Goal: Information Seeking & Learning: Check status

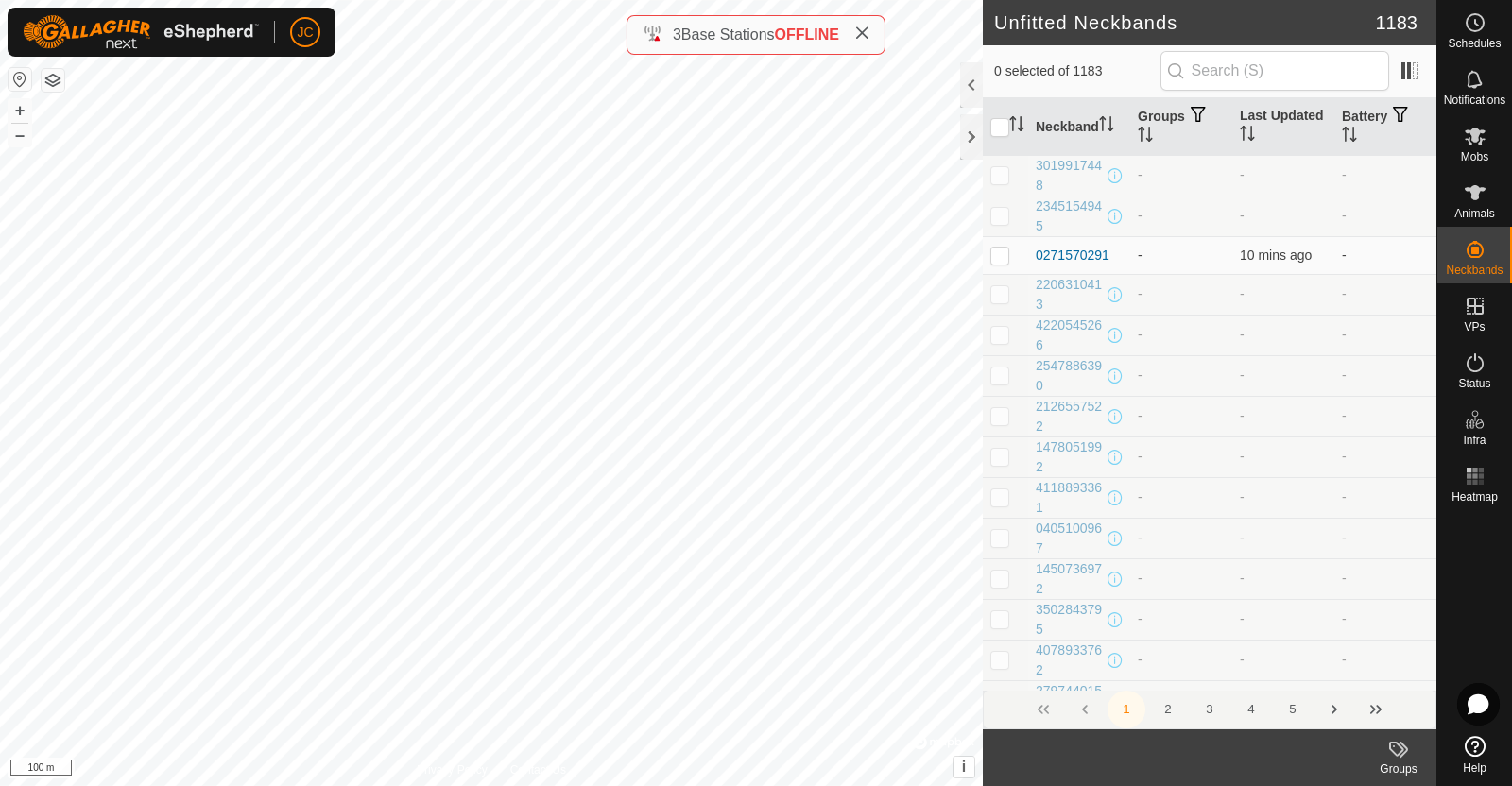
click at [1303, 517] on td "-" at bounding box center [1283, 537] width 102 height 40
click at [1205, 76] on input "text" at bounding box center [1274, 71] width 229 height 39
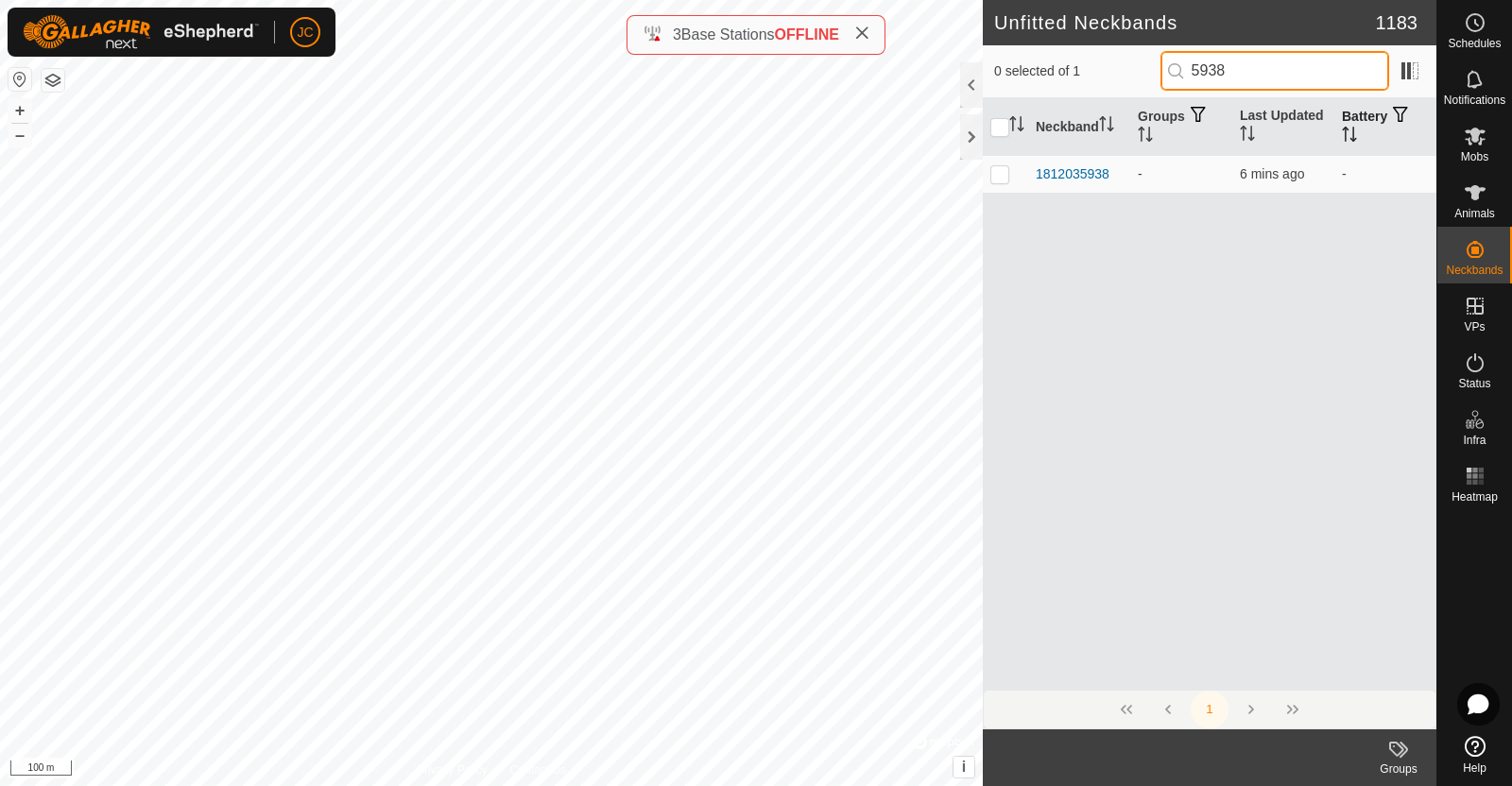
type input "5938"
click at [1361, 129] on th "Battery" at bounding box center [1385, 127] width 102 height 58
drag, startPoint x: 1253, startPoint y: 75, endPoint x: 1147, endPoint y: 78, distance: 106.0
click at [1147, 78] on div "0 selected of 1 5938" at bounding box center [1209, 71] width 431 height 39
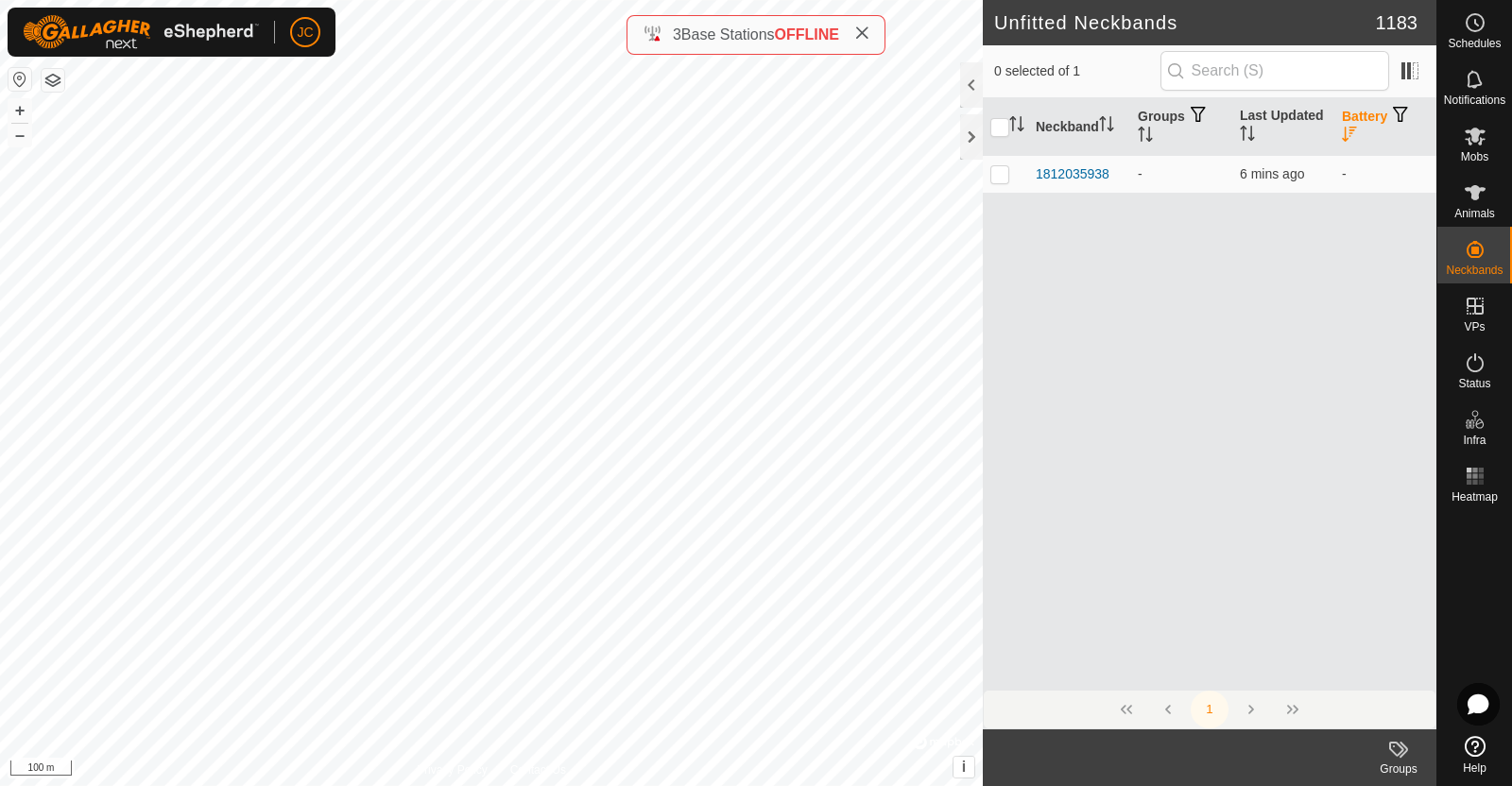
click at [1361, 125] on th "Battery" at bounding box center [1385, 127] width 102 height 58
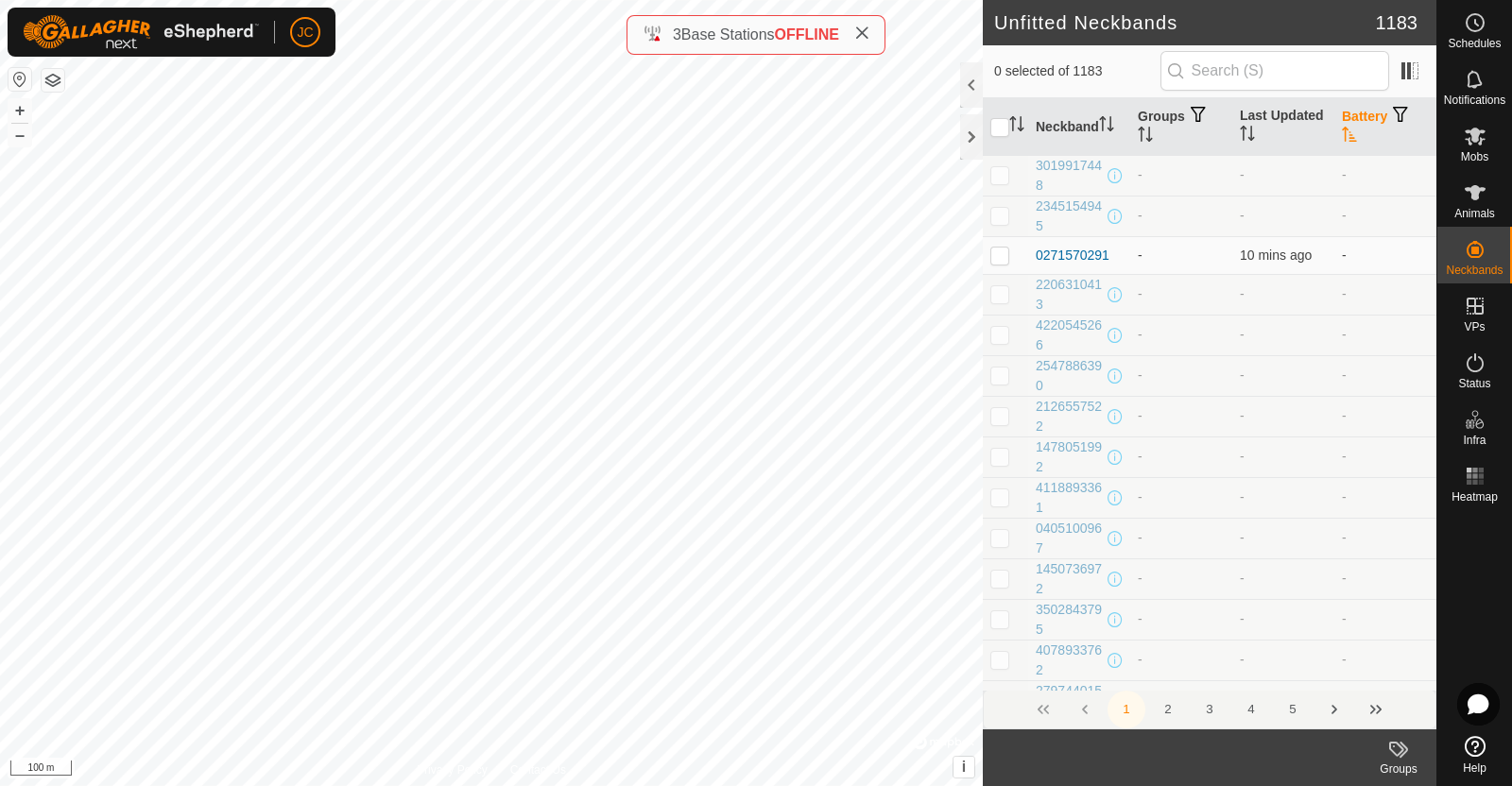
click at [1361, 125] on th "Battery" at bounding box center [1385, 127] width 102 height 58
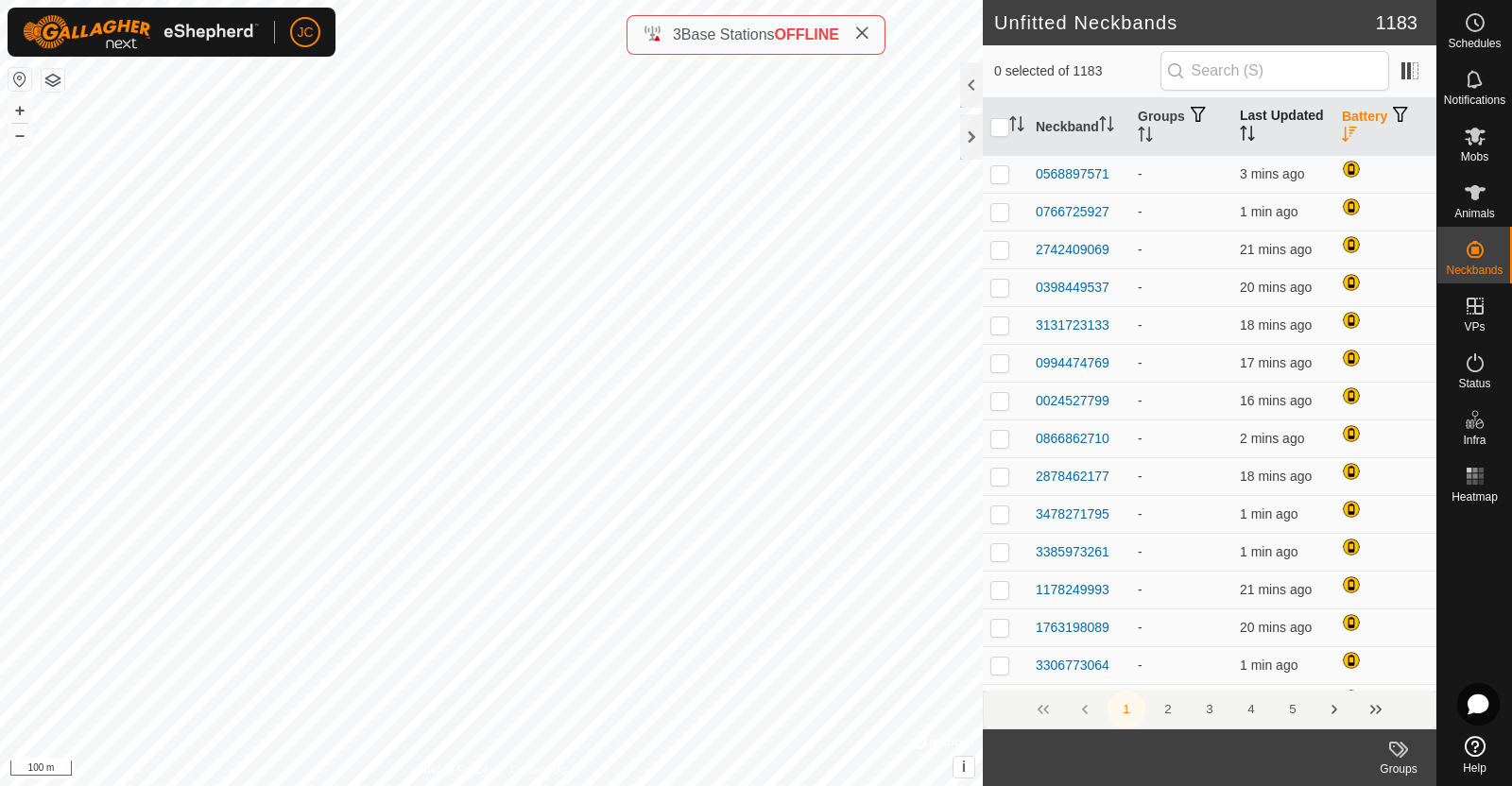
click at [1256, 113] on th "Last Updated" at bounding box center [1283, 127] width 102 height 58
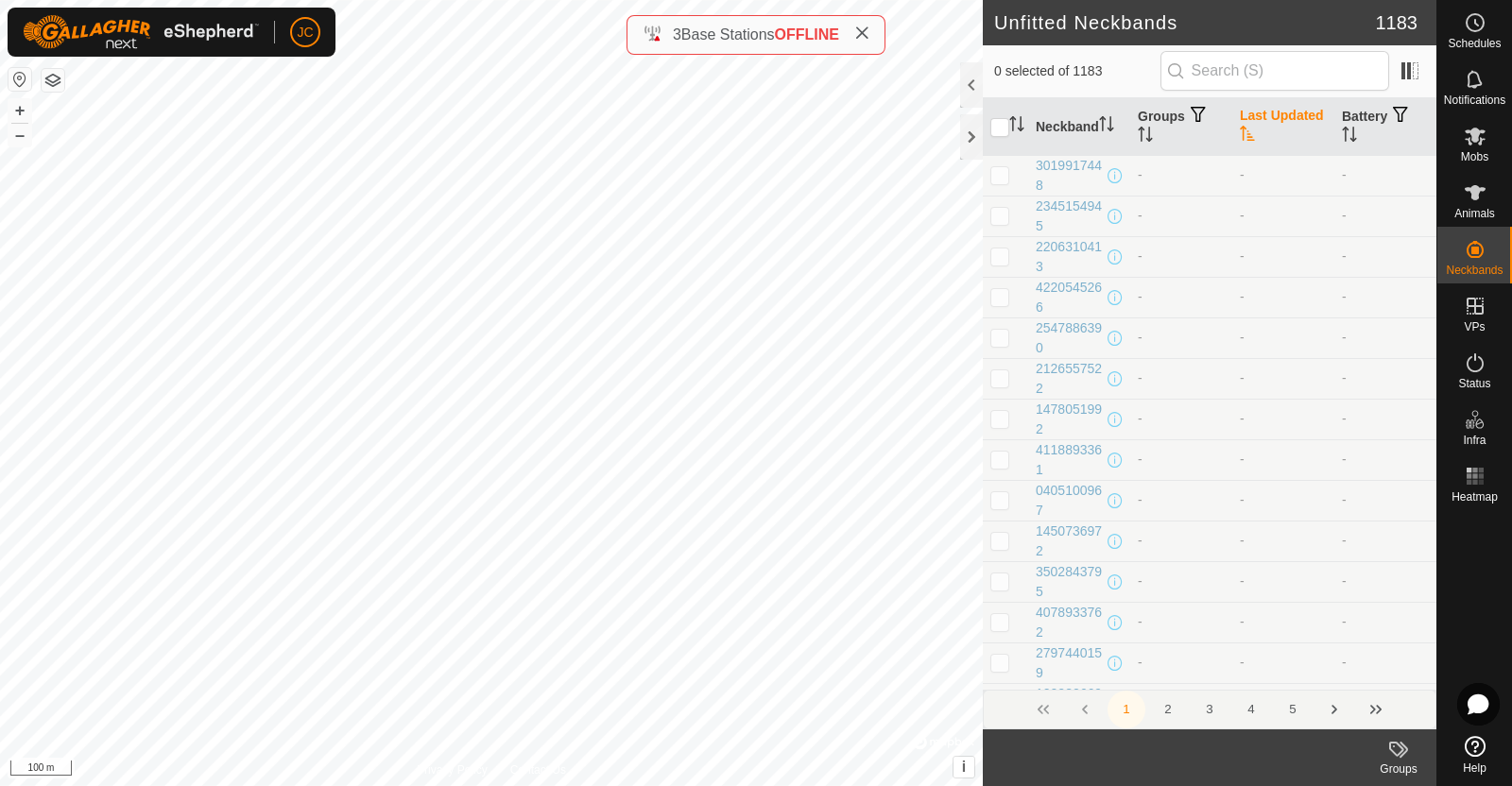
click at [1253, 115] on th "Last Updated" at bounding box center [1283, 127] width 102 height 58
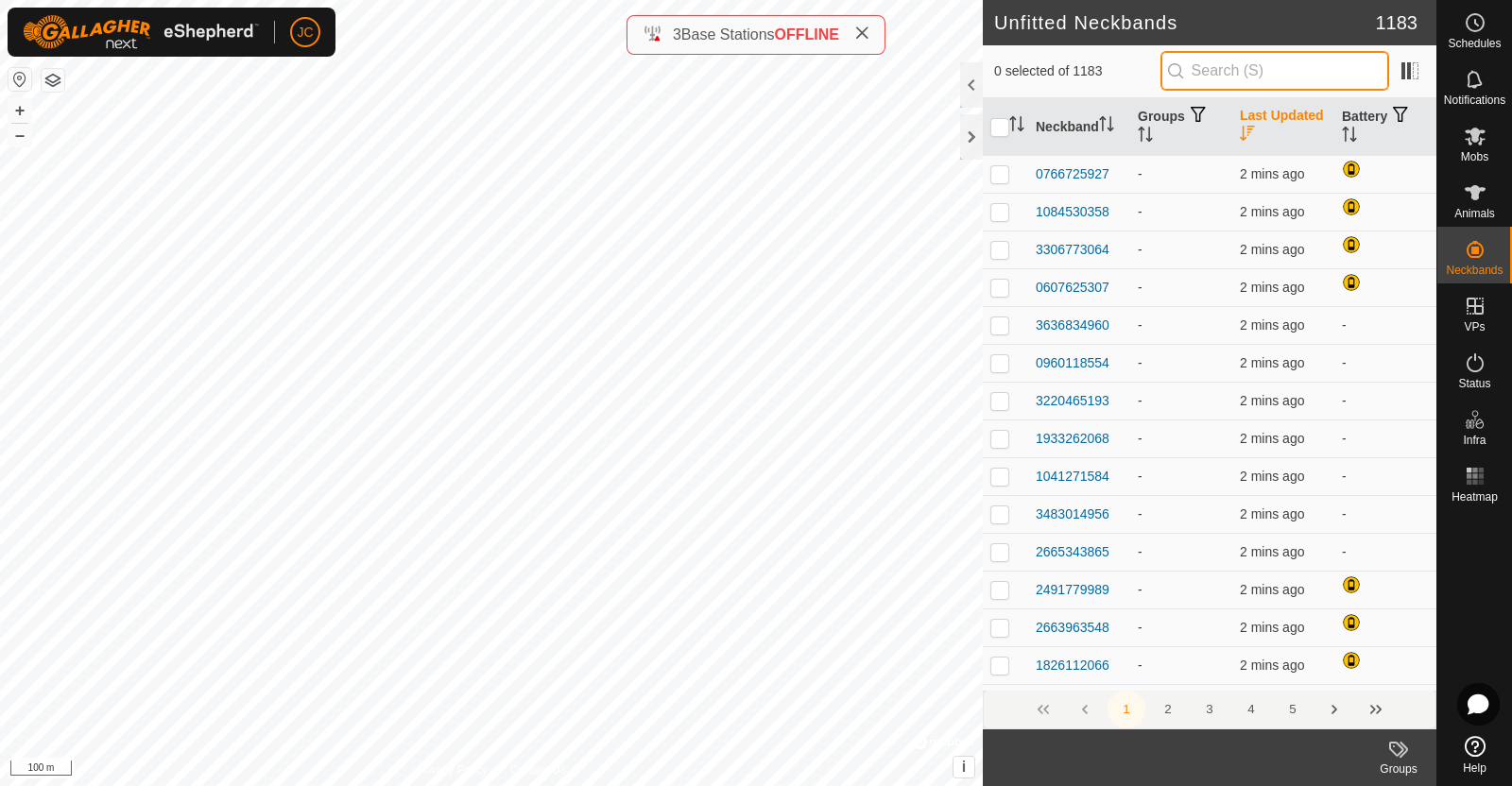
click at [1291, 64] on input "text" at bounding box center [1274, 71] width 229 height 39
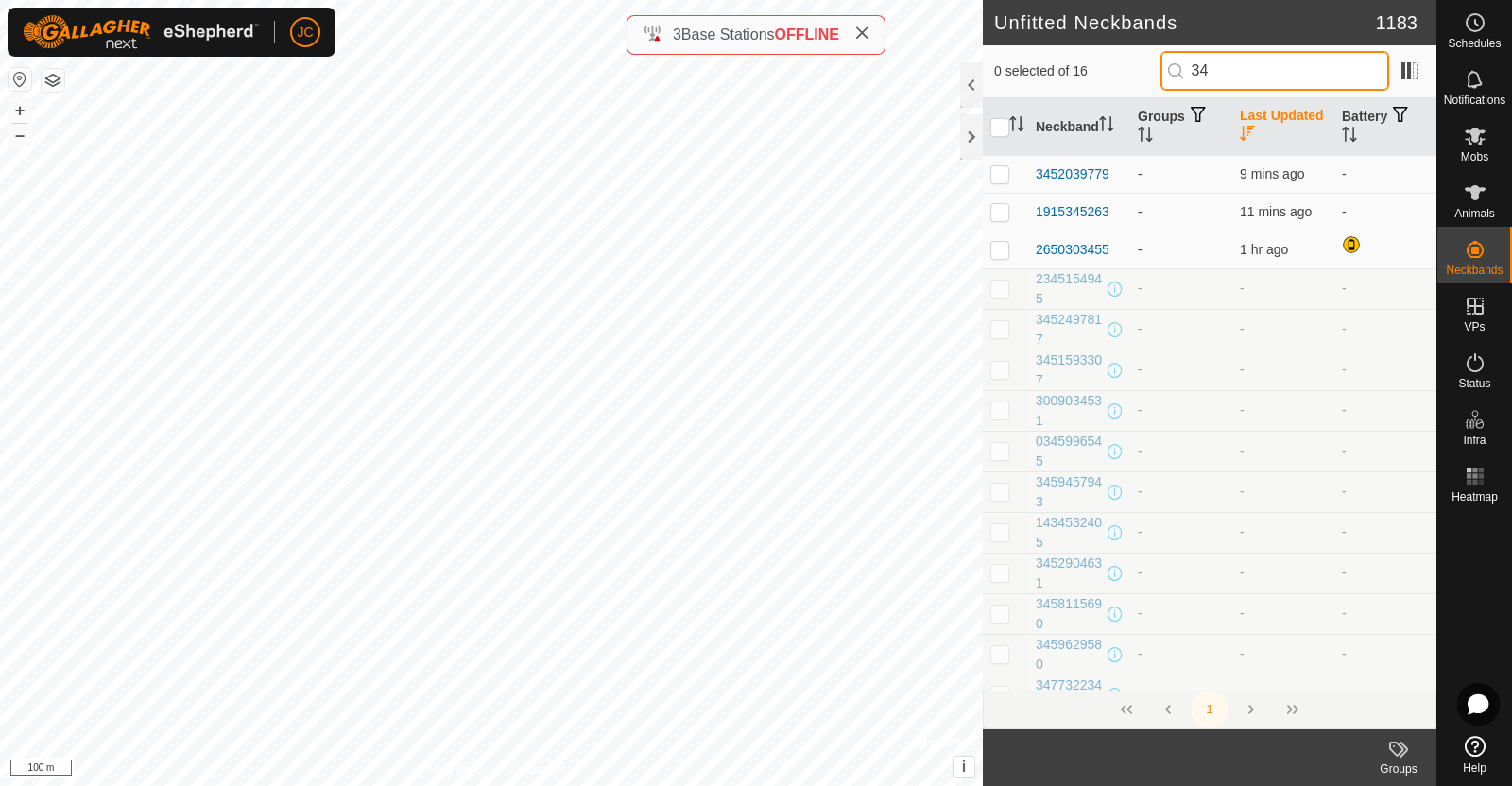
type input "3"
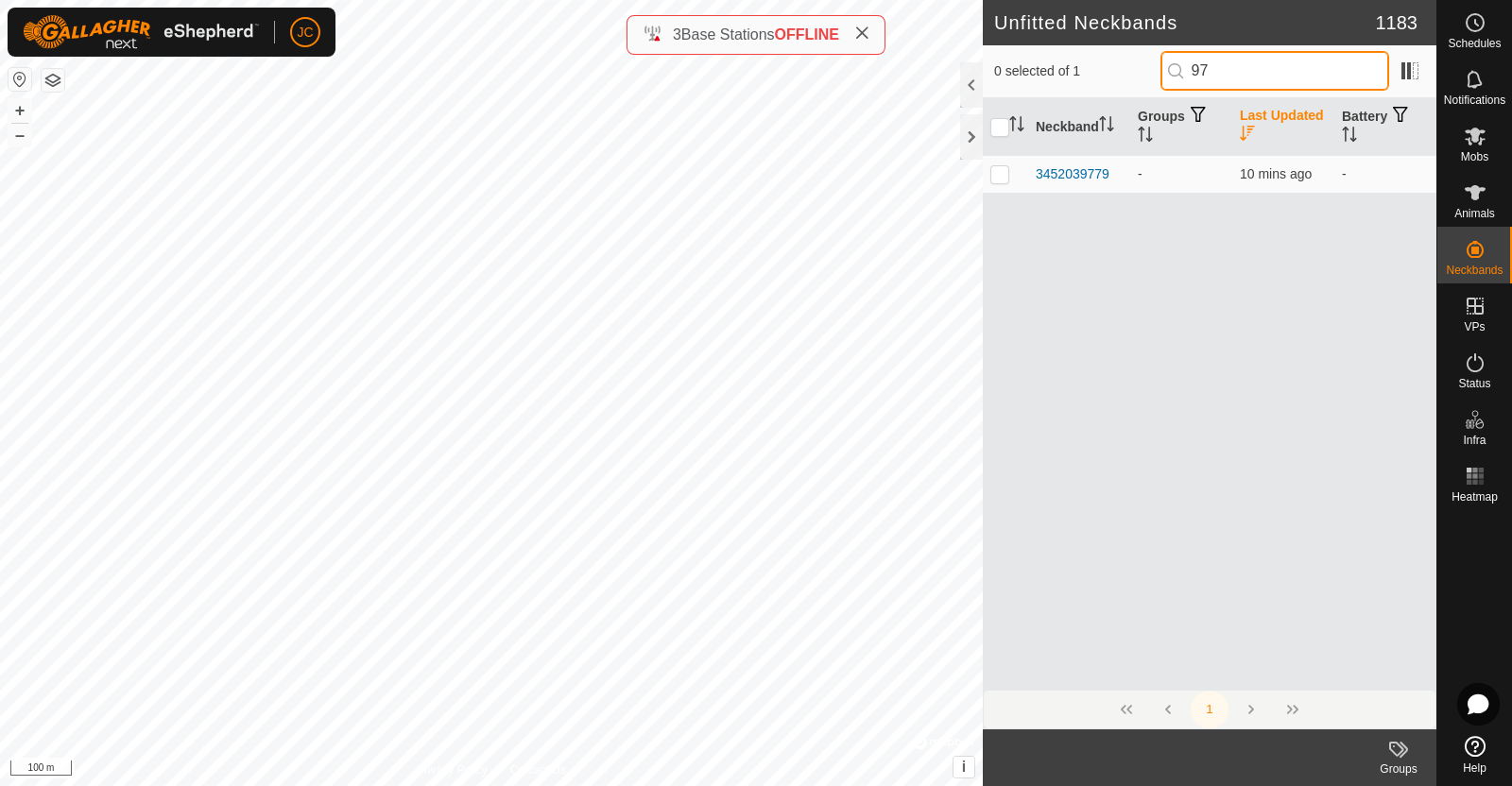
type input "9"
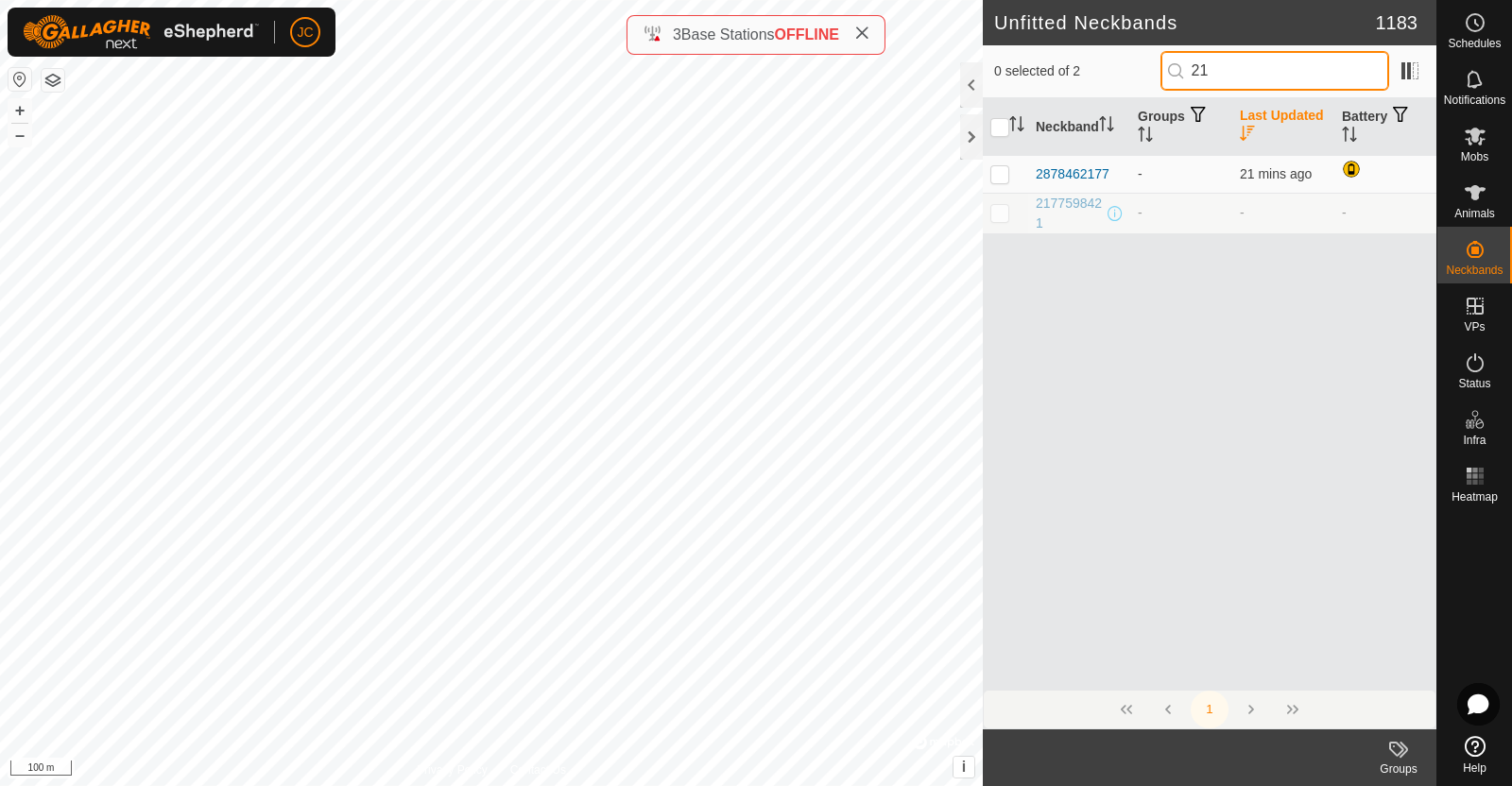
type input "2"
type input "7"
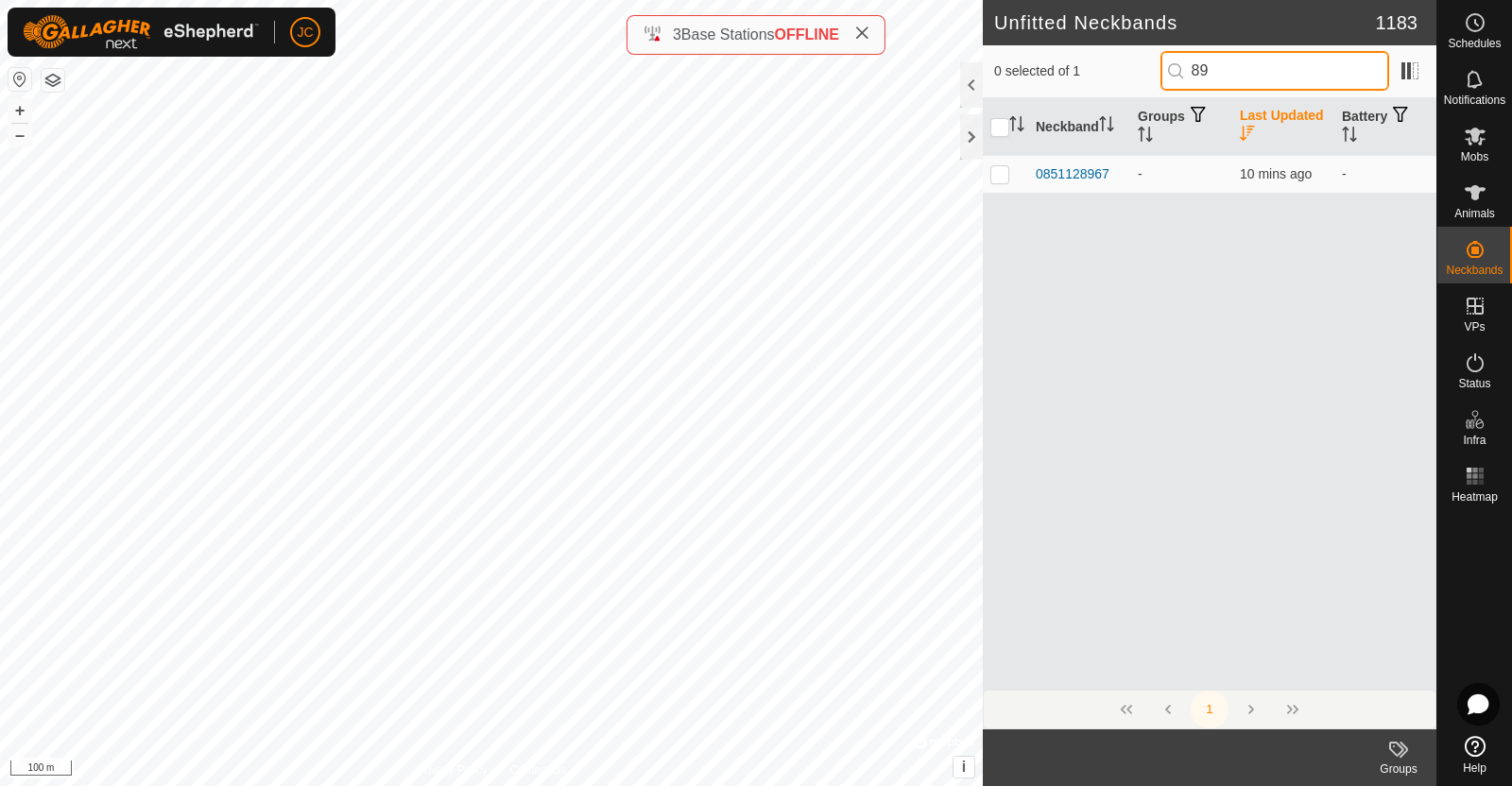
type input "8"
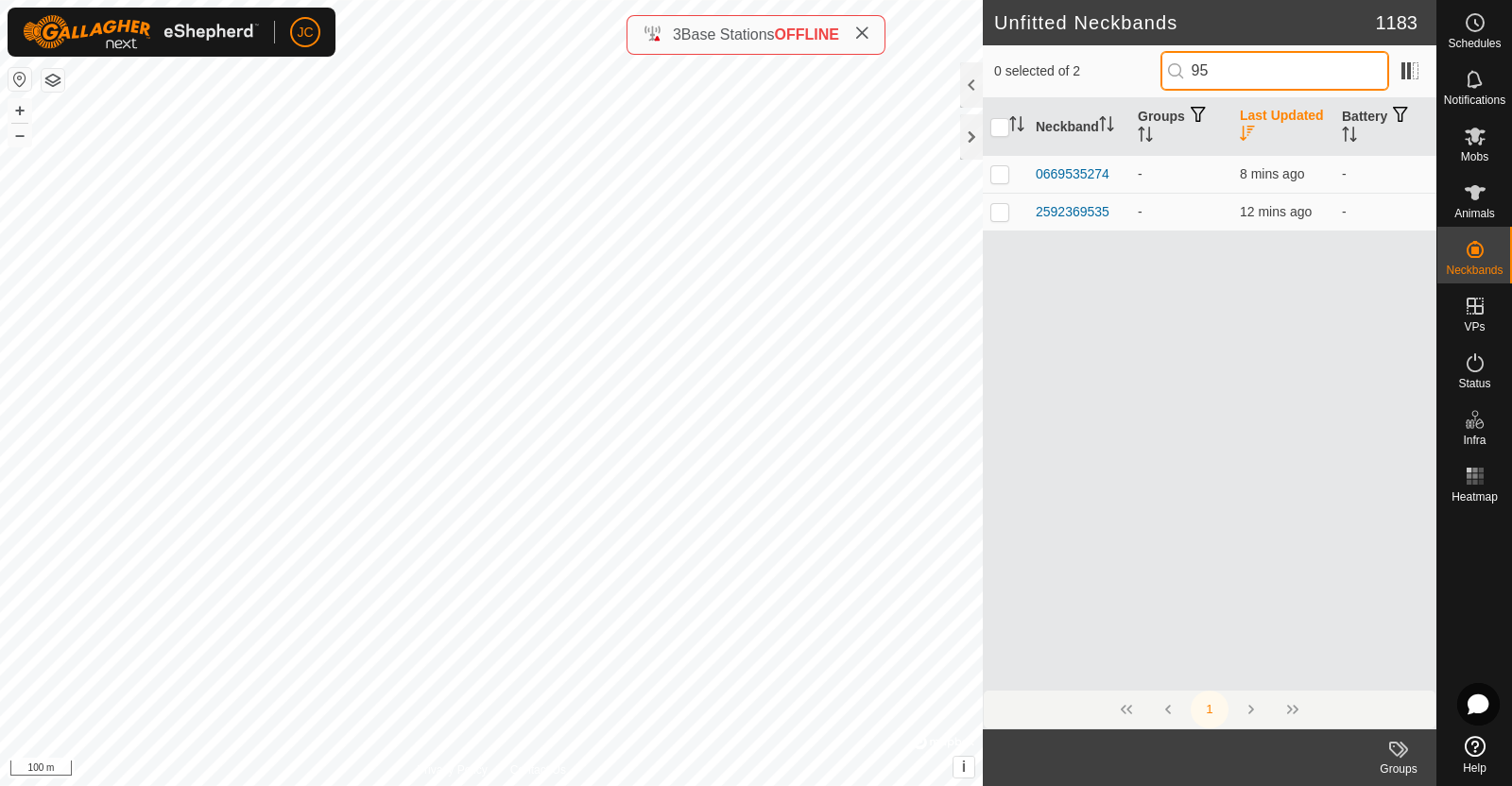
type input "9"
type input "0"
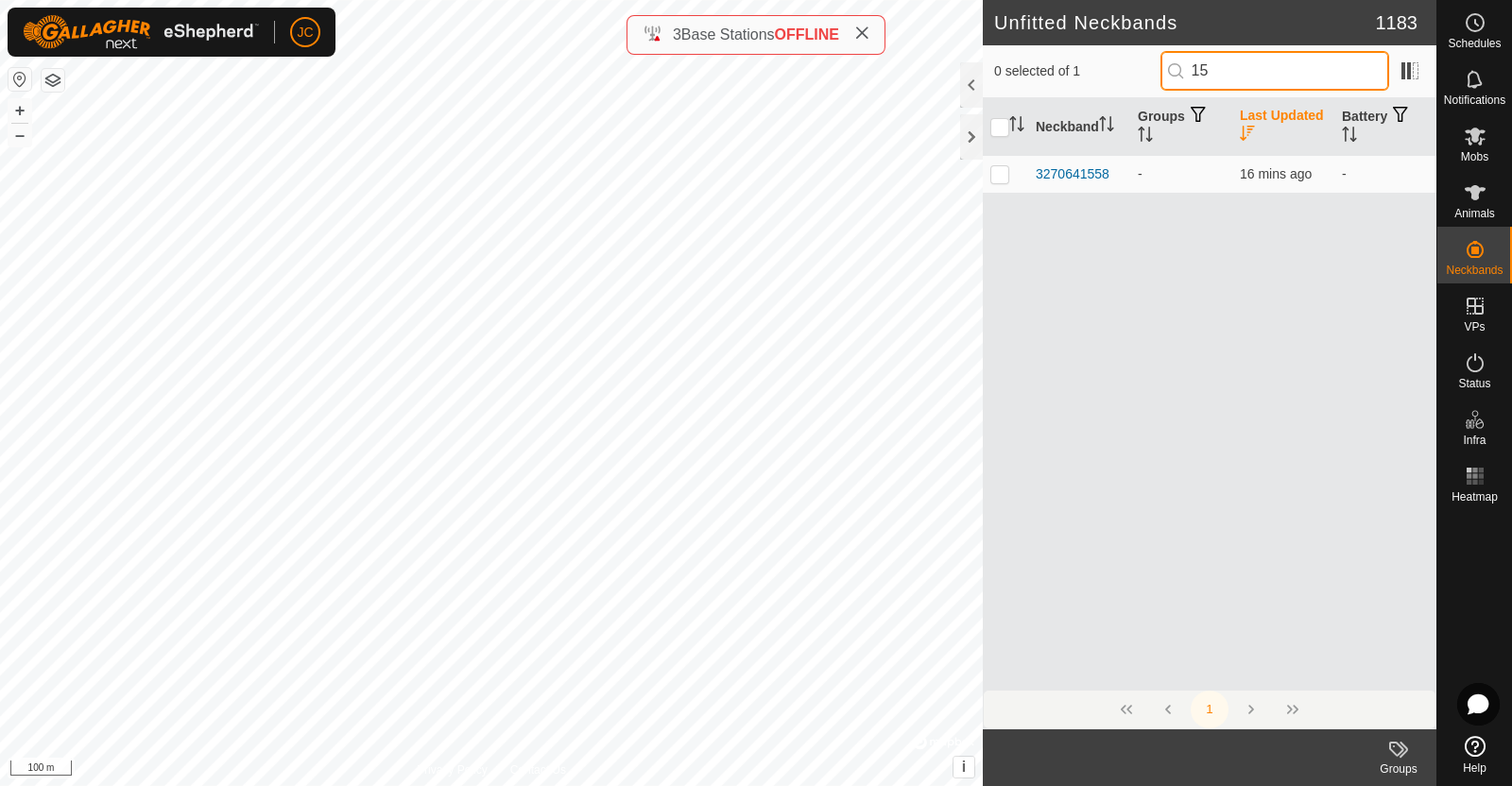
type input "1"
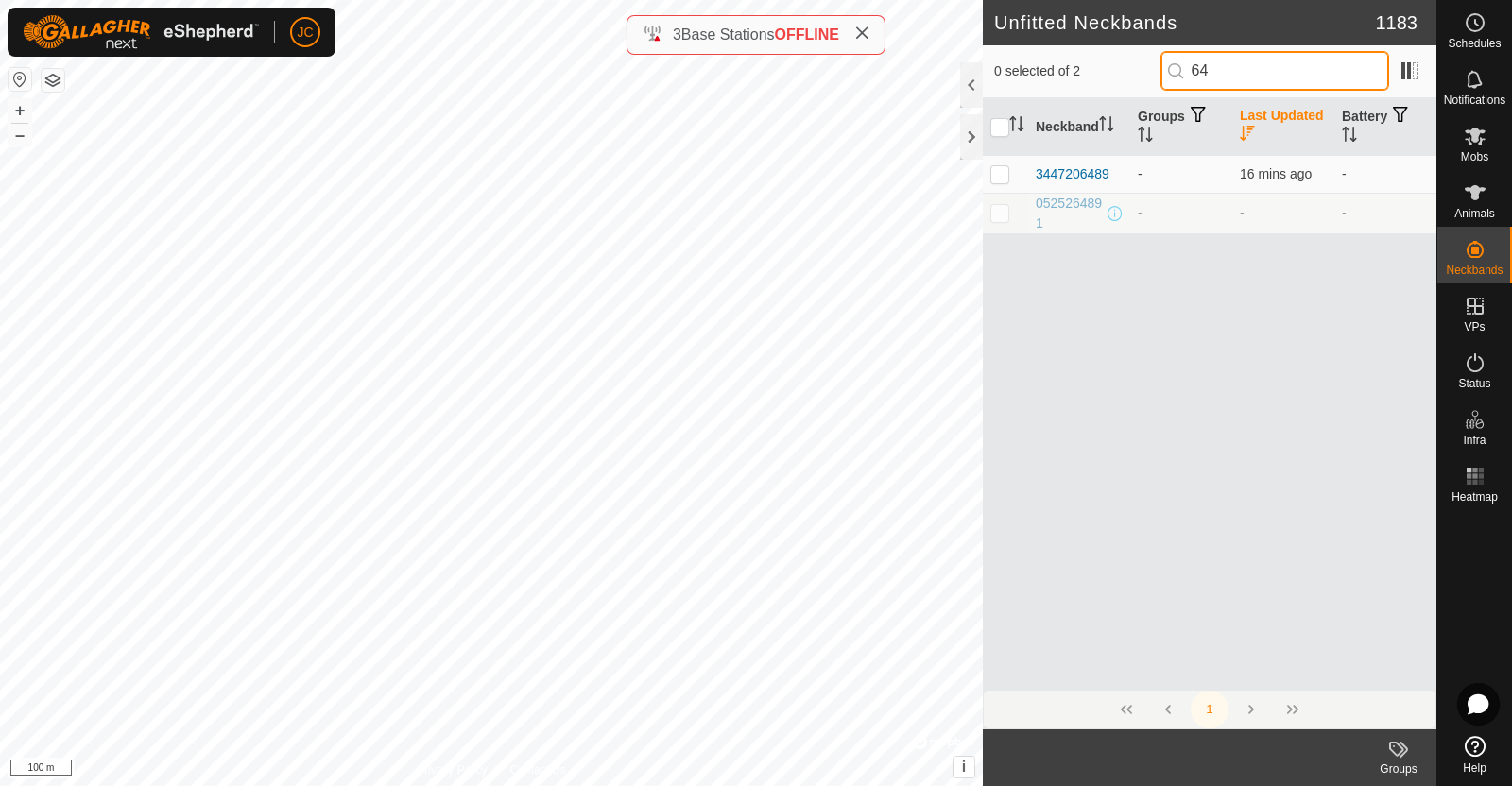
type input "6"
type input "1"
type input "9"
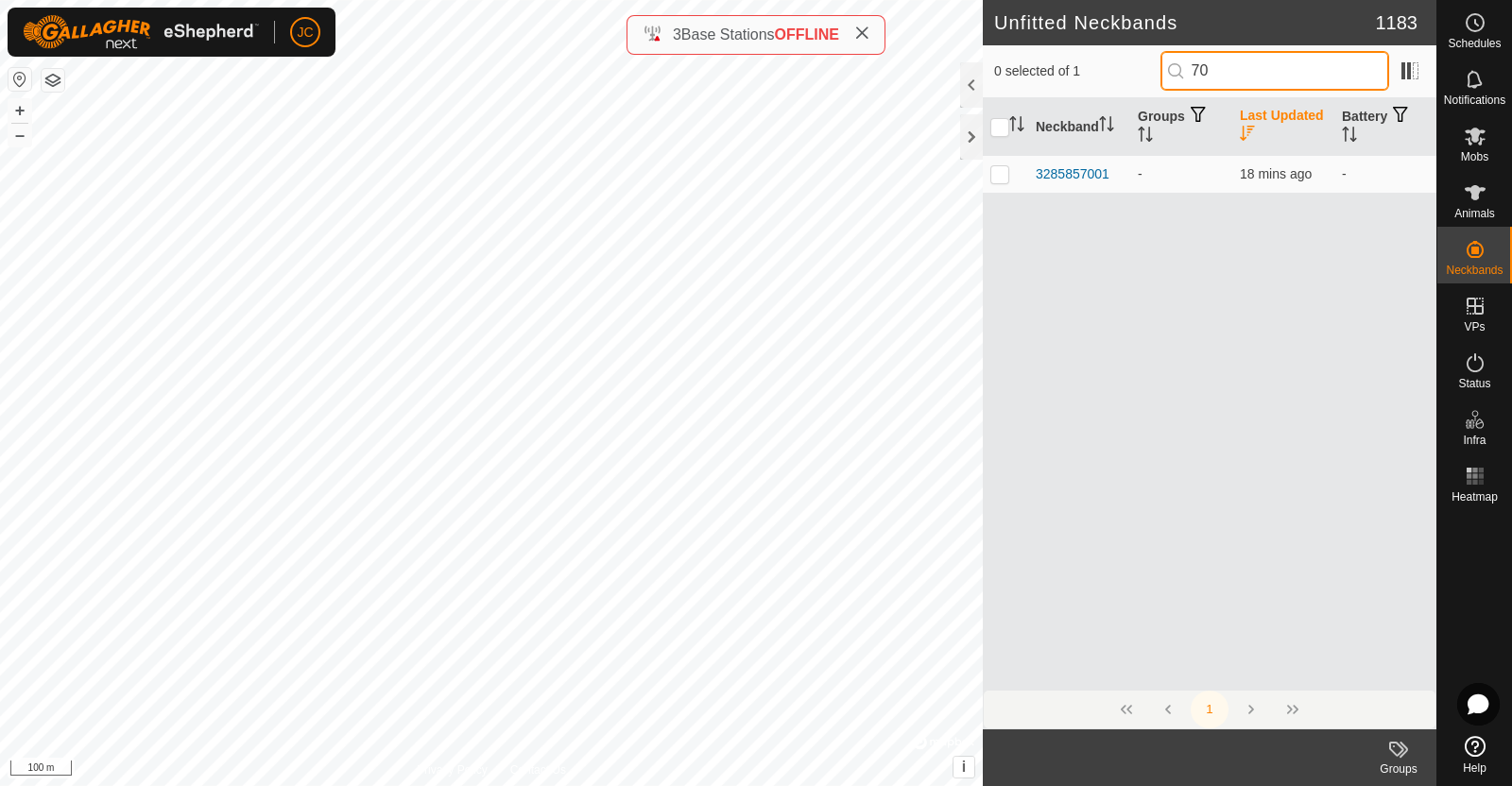
type input "7"
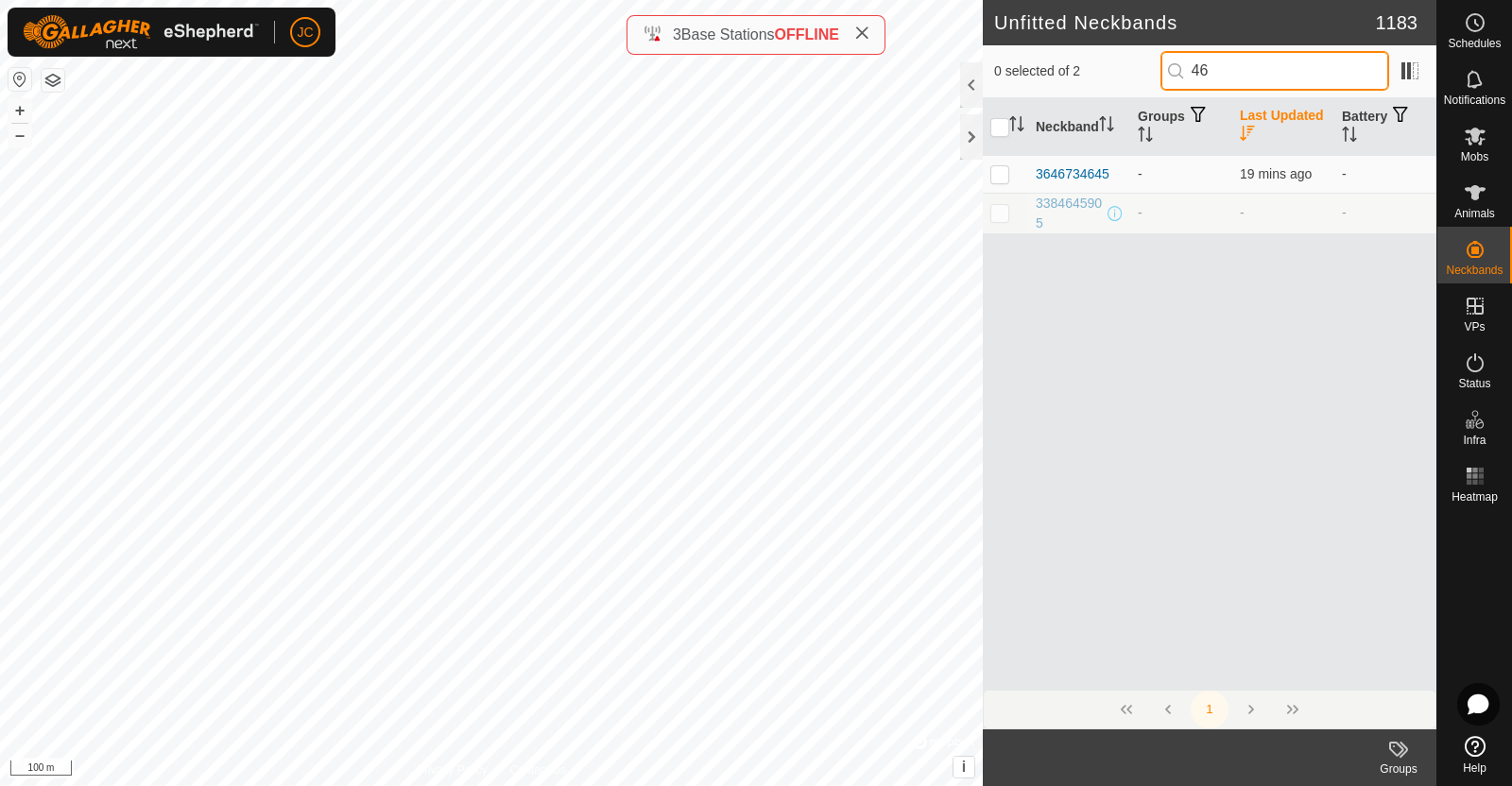
type input "4"
type input "9"
type input "2"
type input "8"
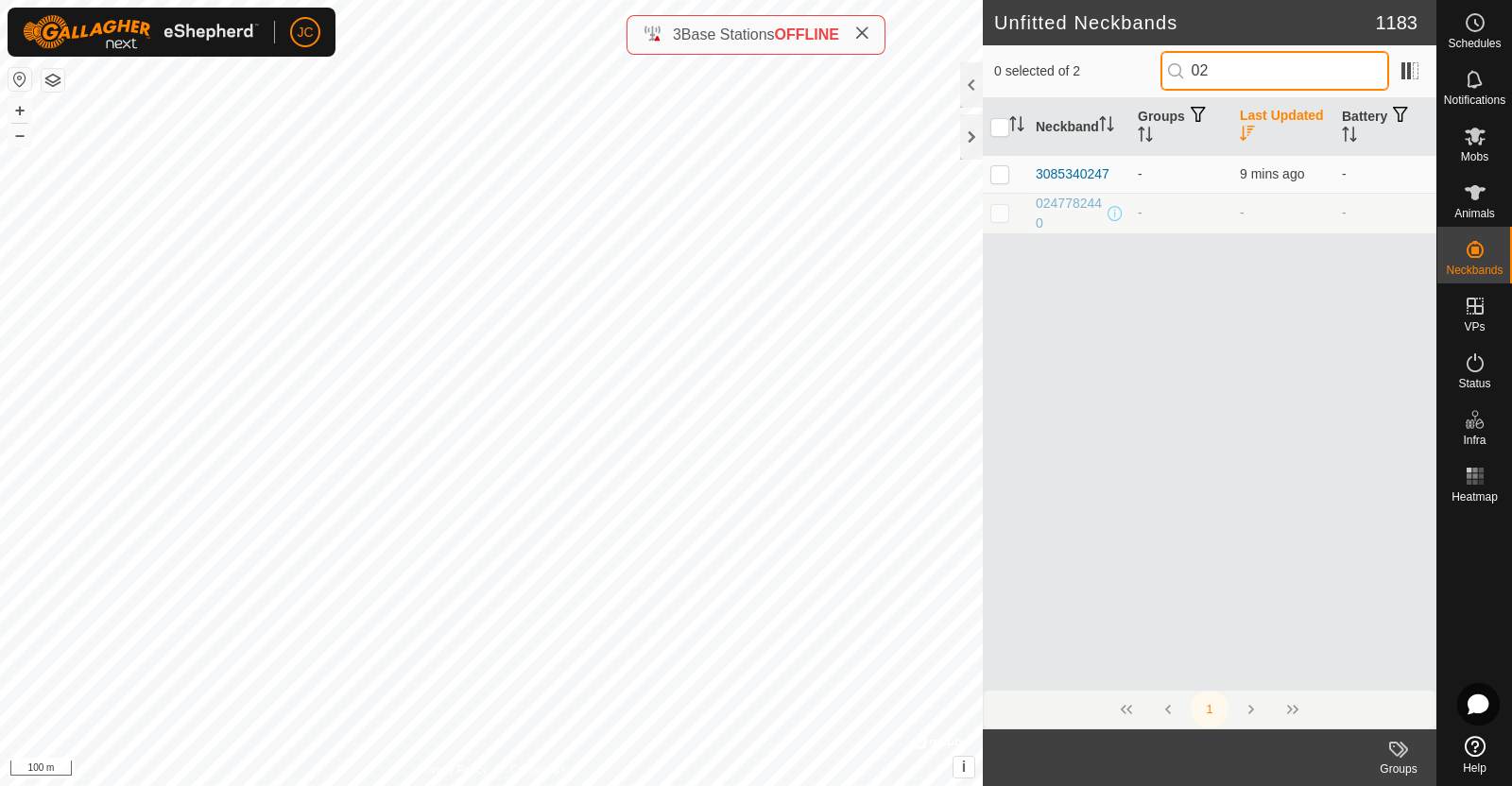
type input "0"
type input "3"
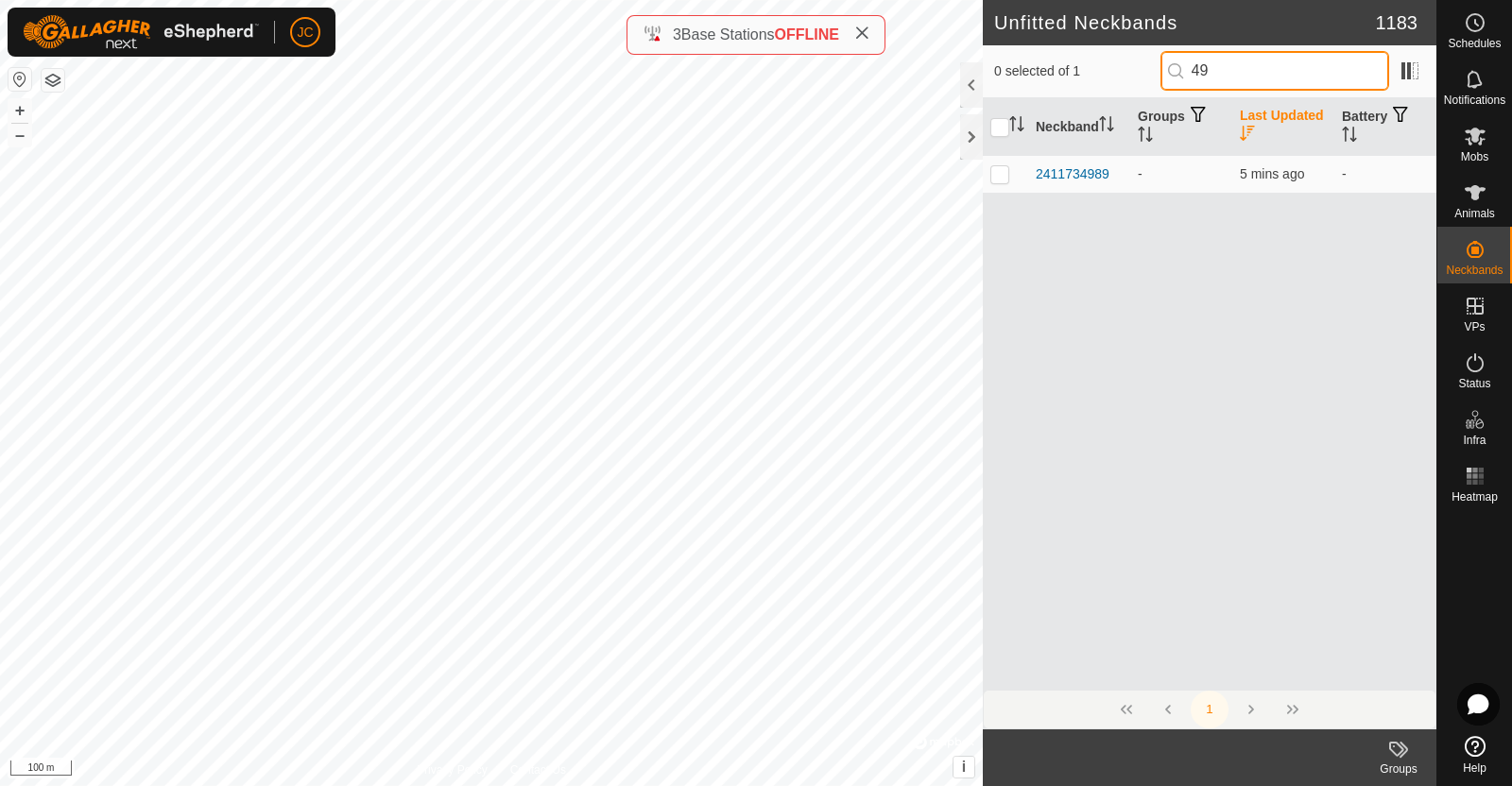
type input "4"
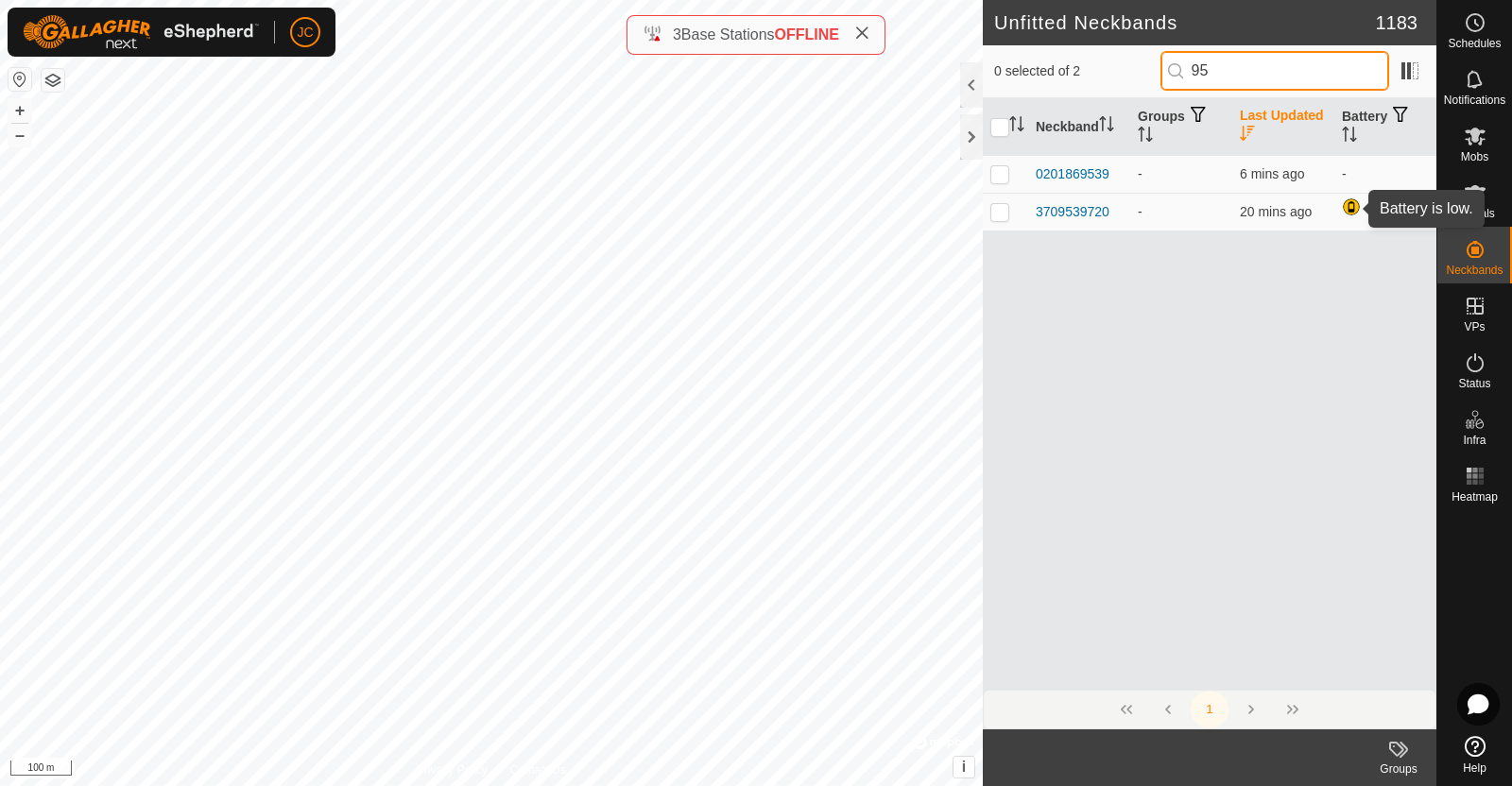
type input "9"
type input "0"
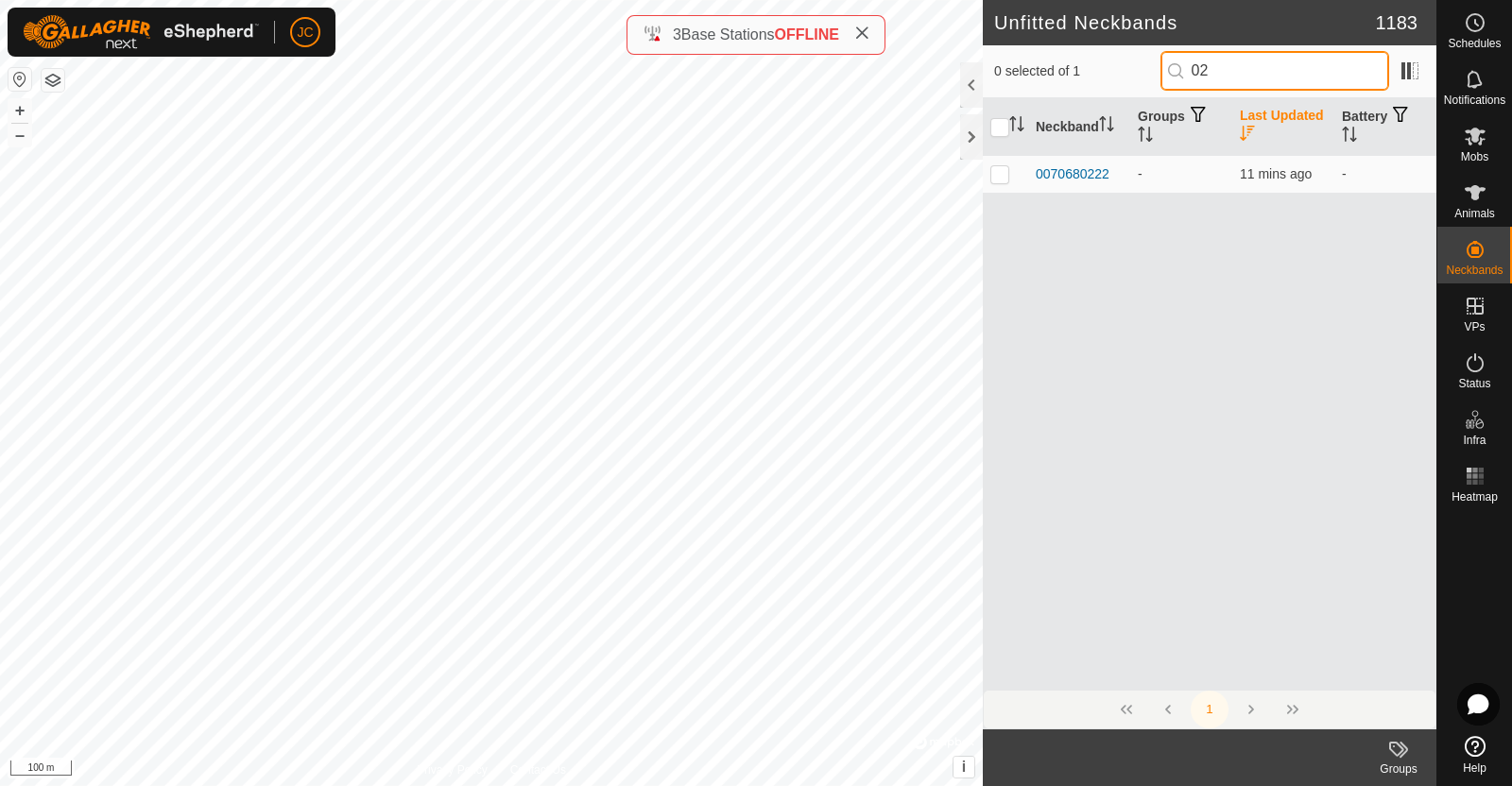
type input "0"
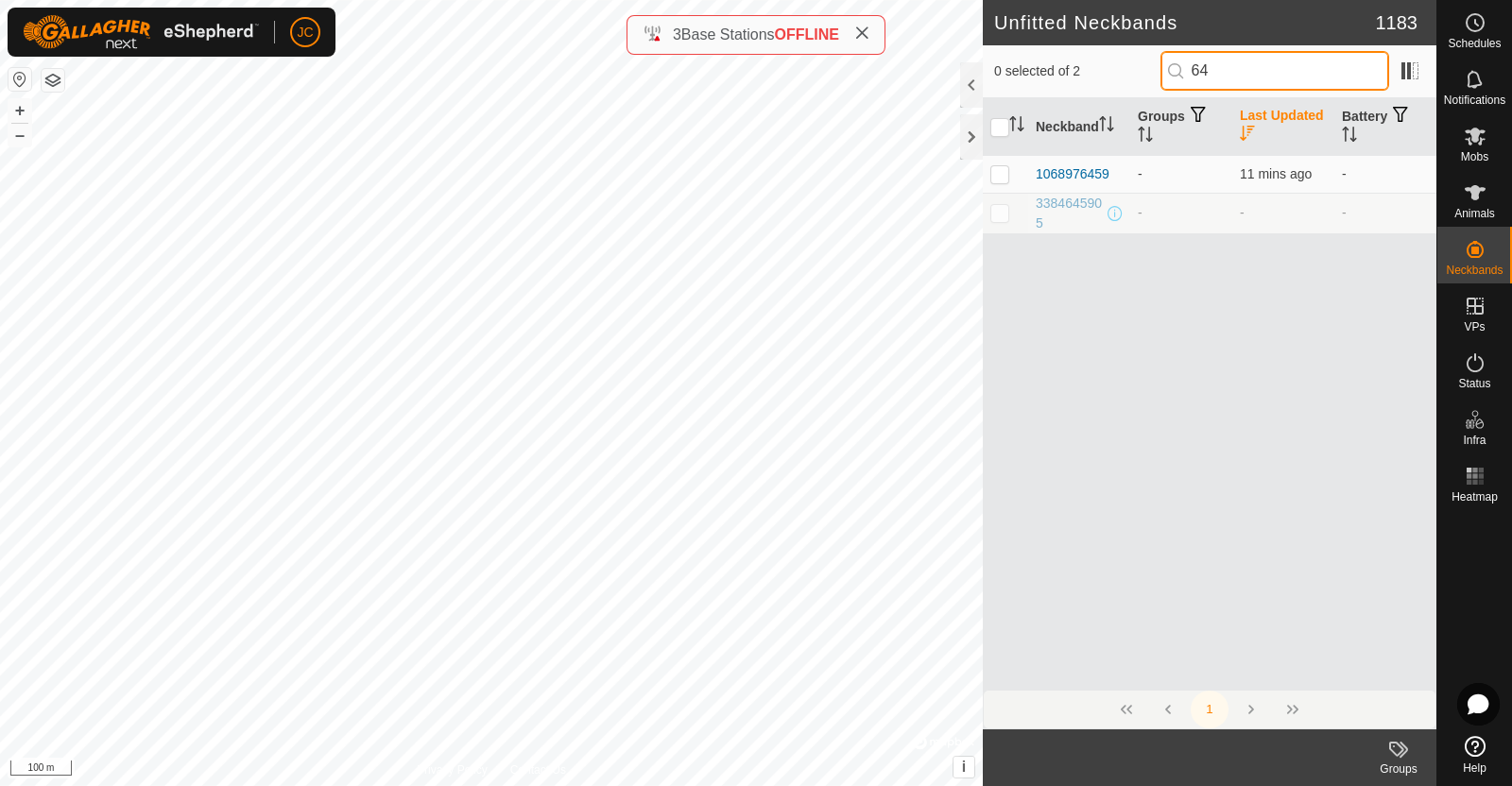
type input "6"
type input "1"
type input "0"
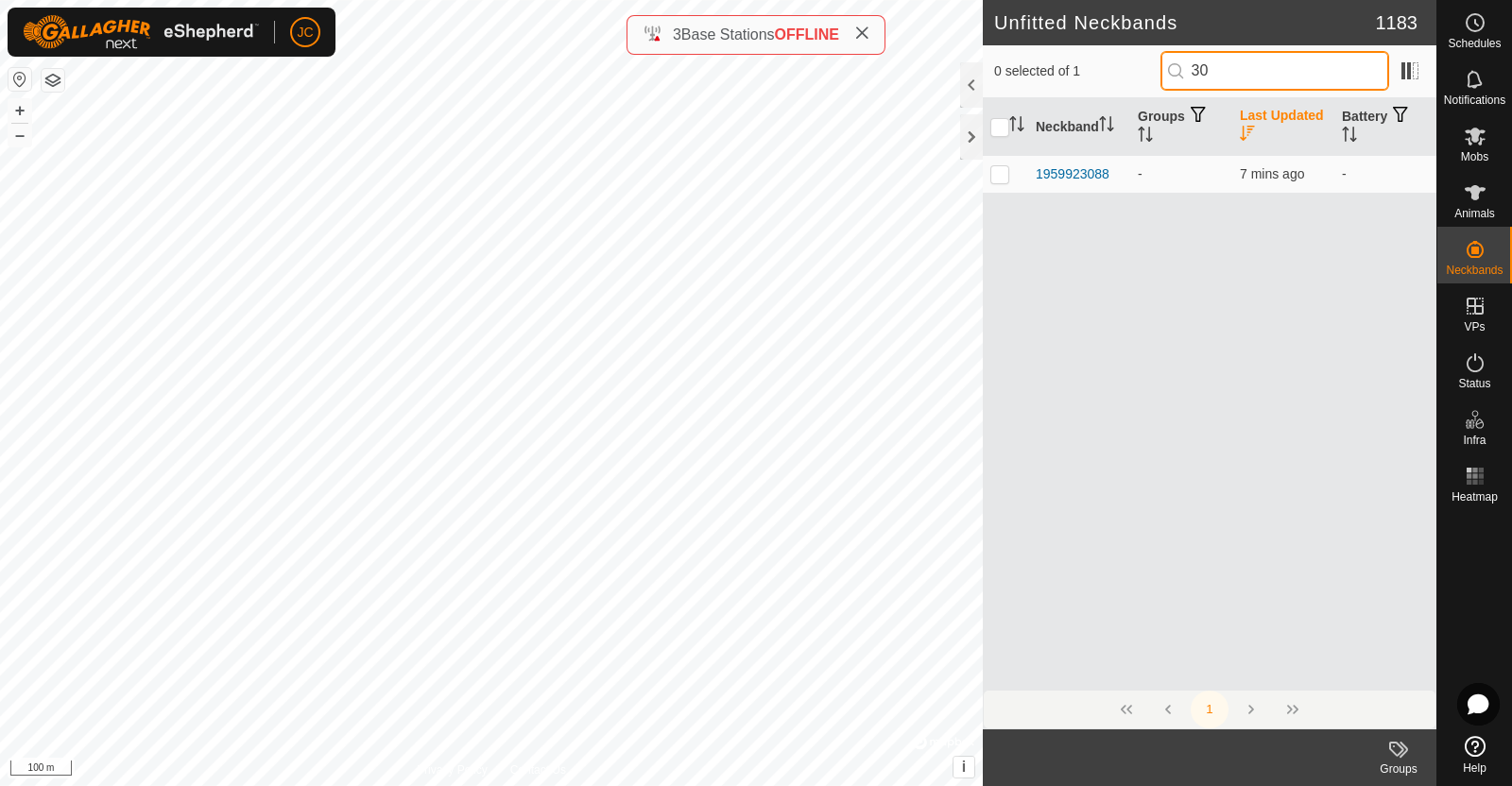
type input "3"
type input "0"
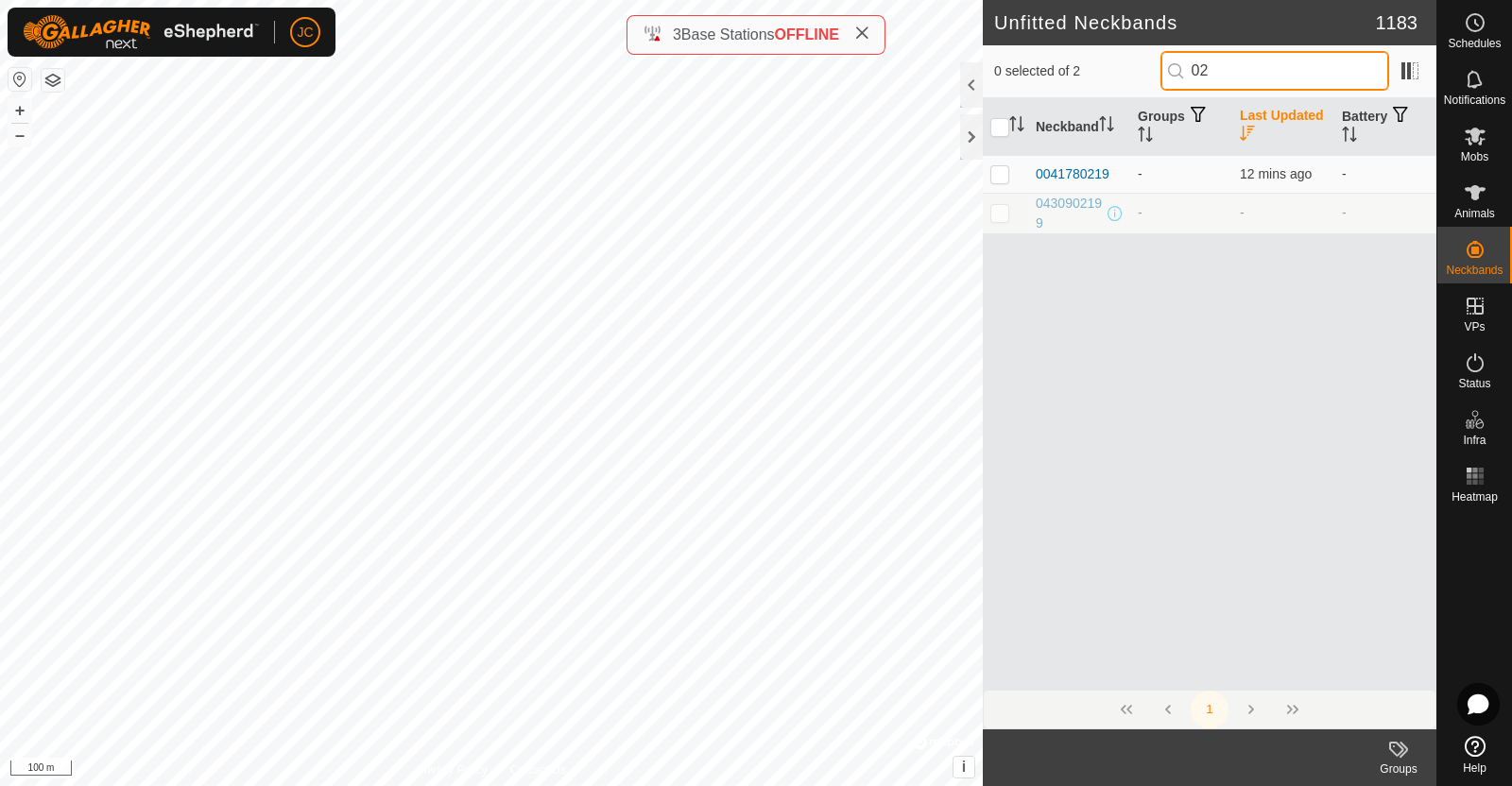
type input "0"
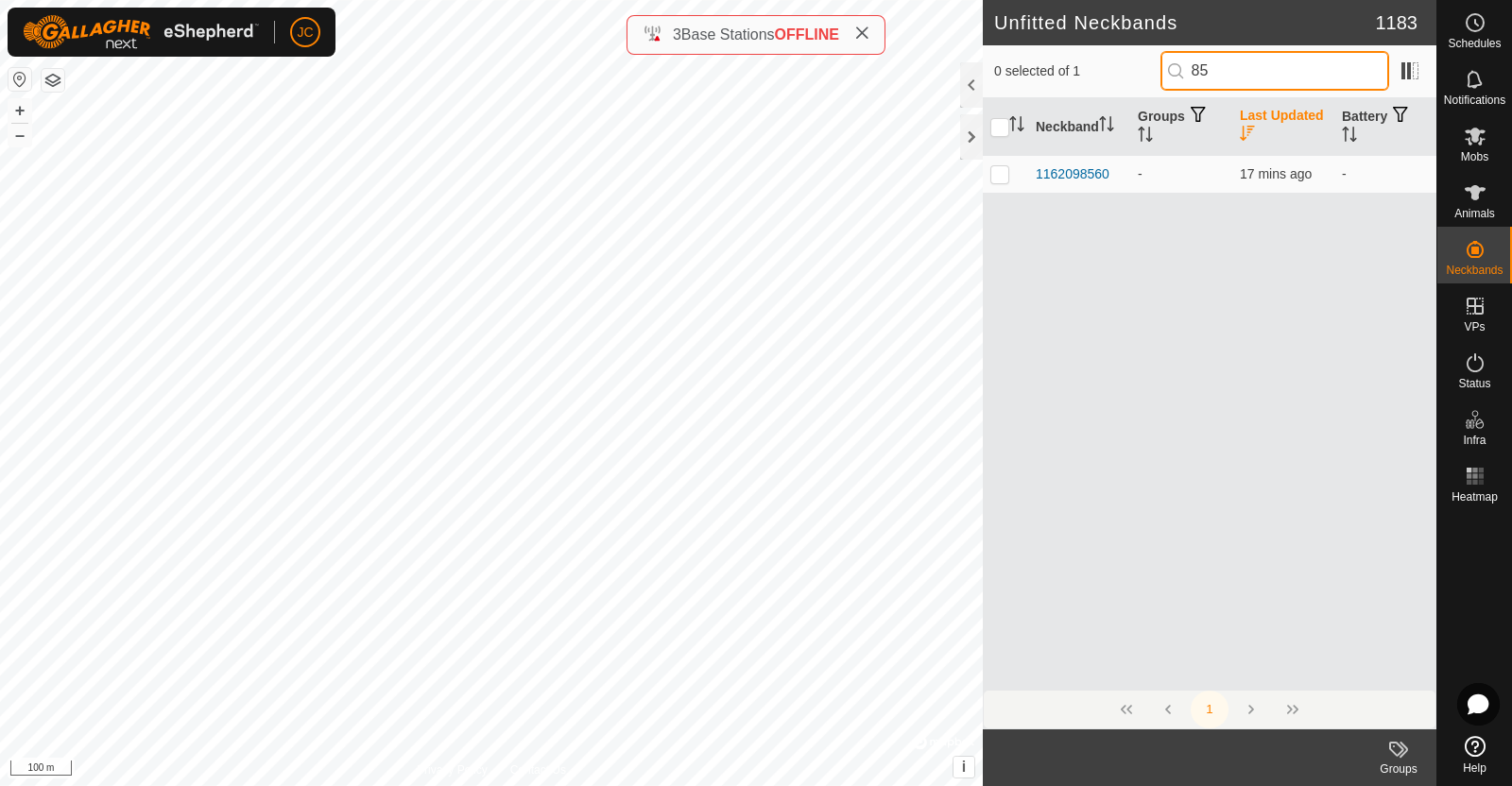
type input "8"
type input "7"
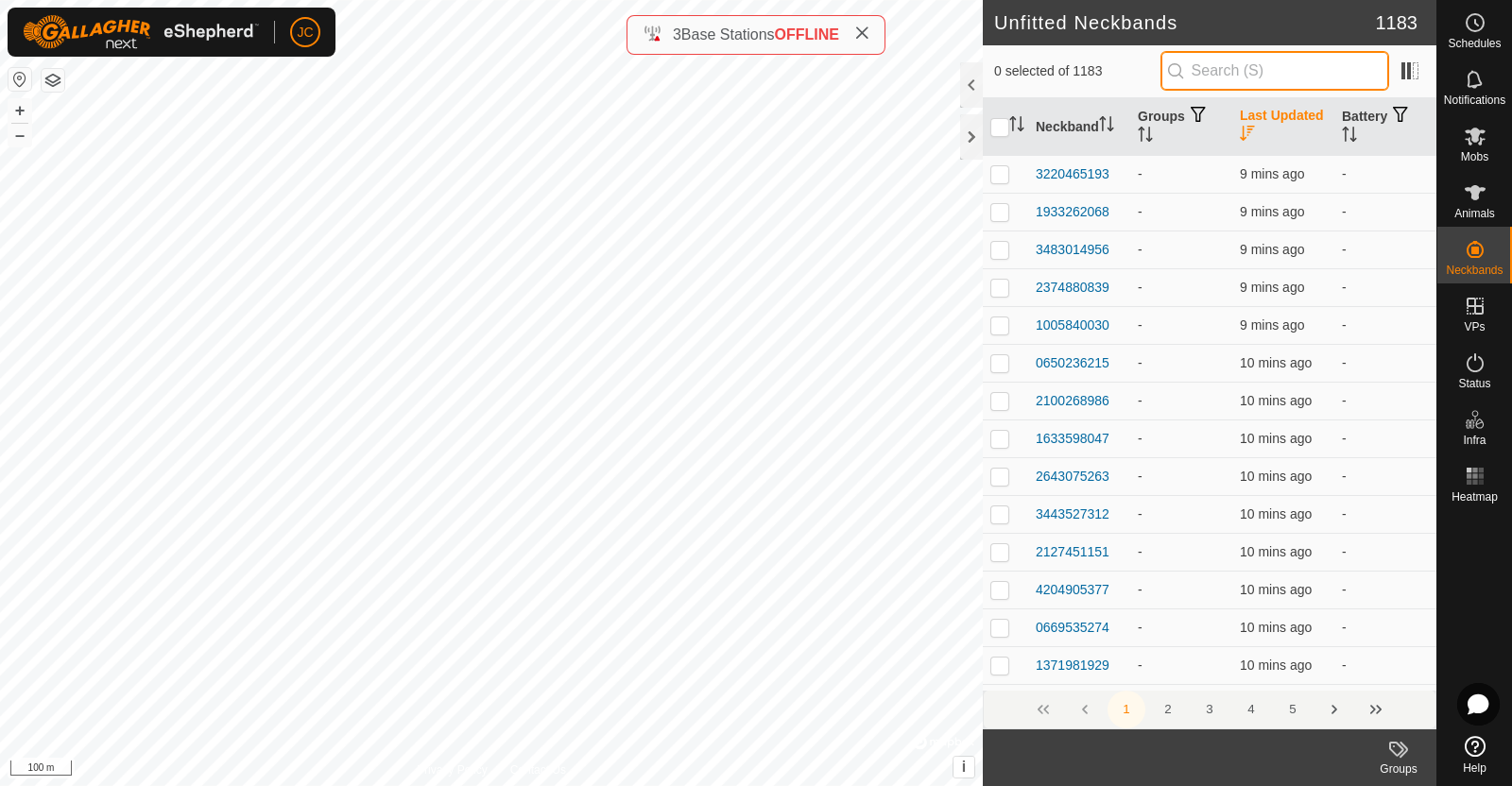
type input "3"
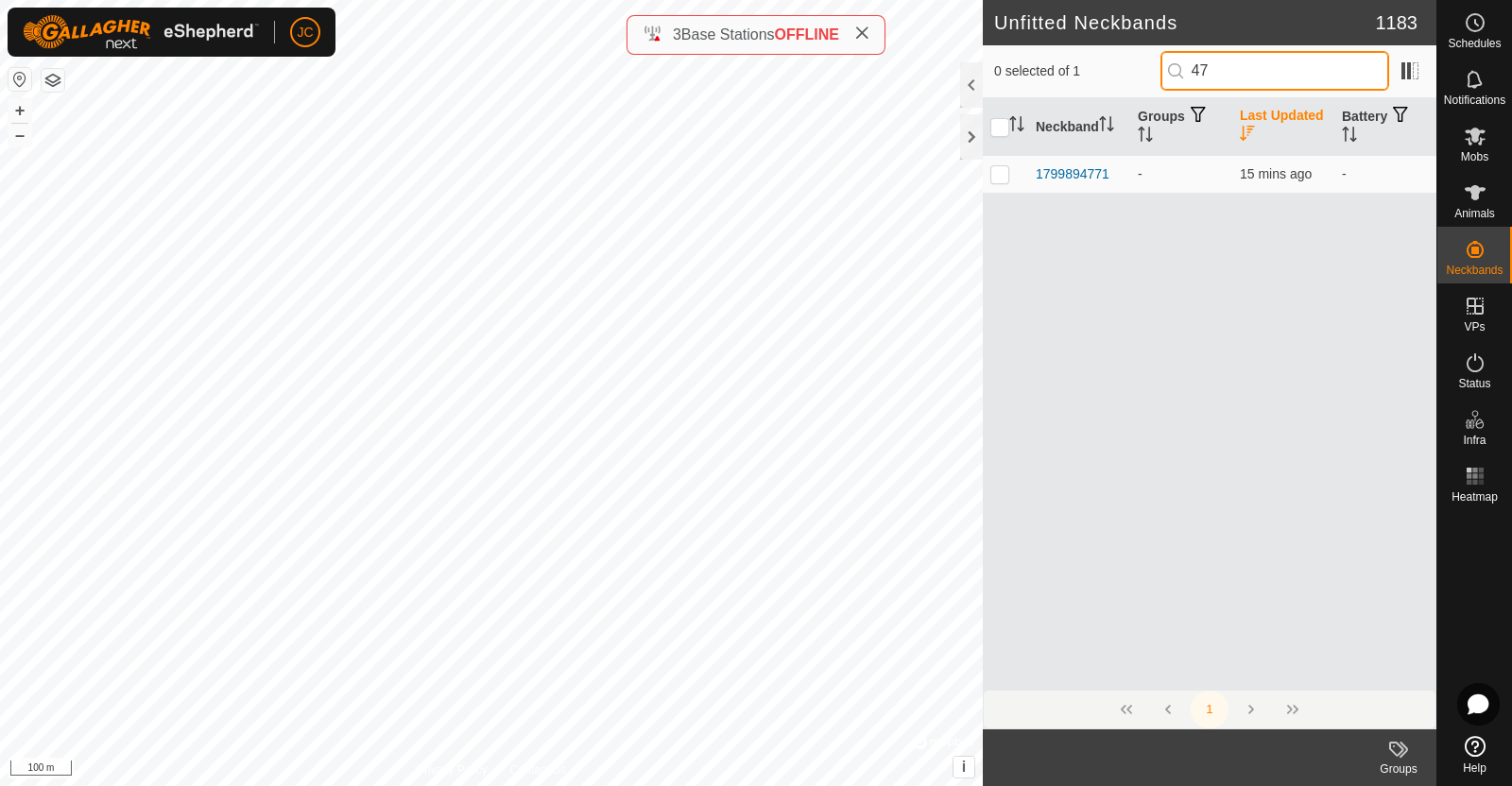
type input "4"
type input "2"
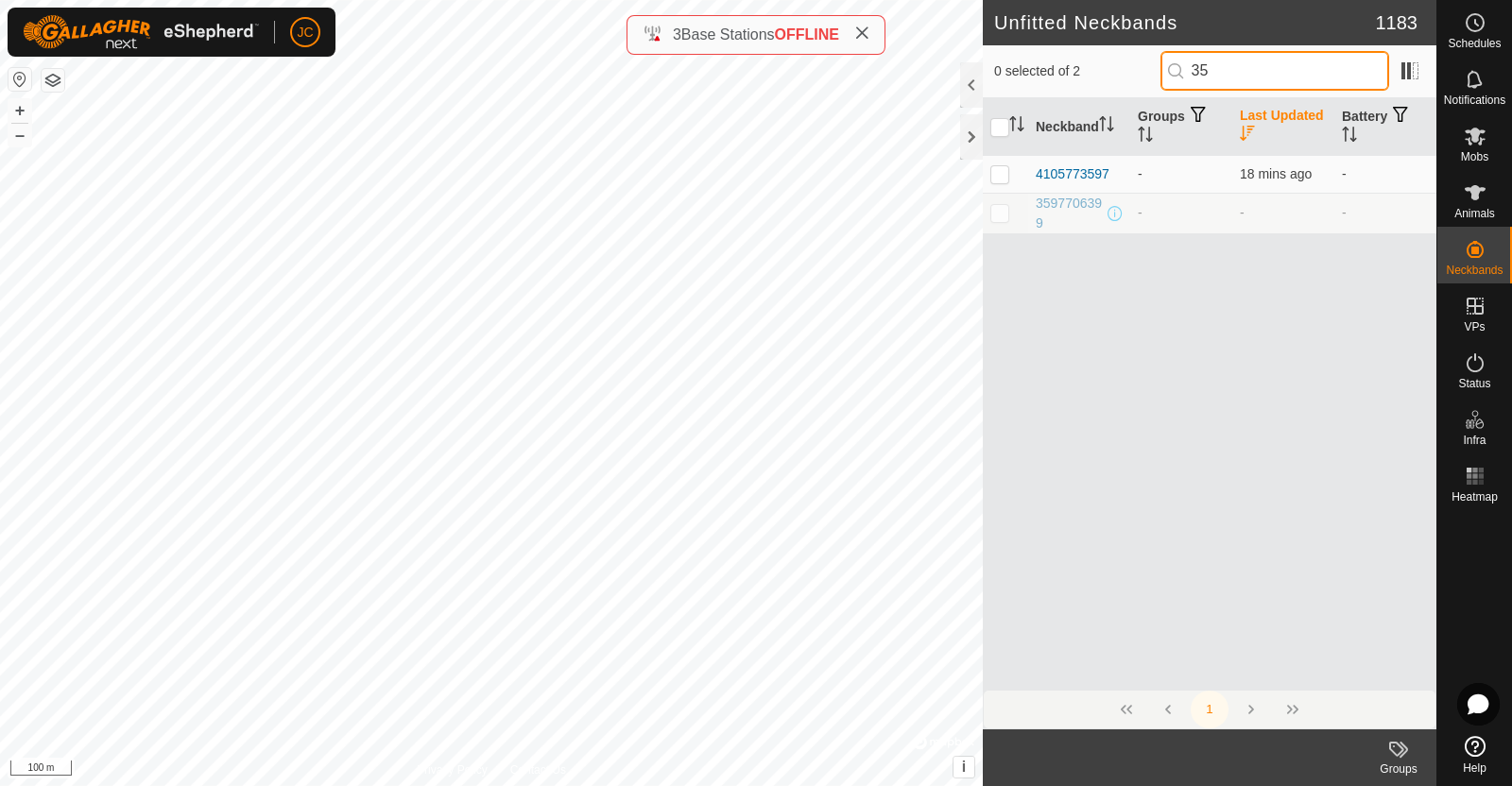
type input "3"
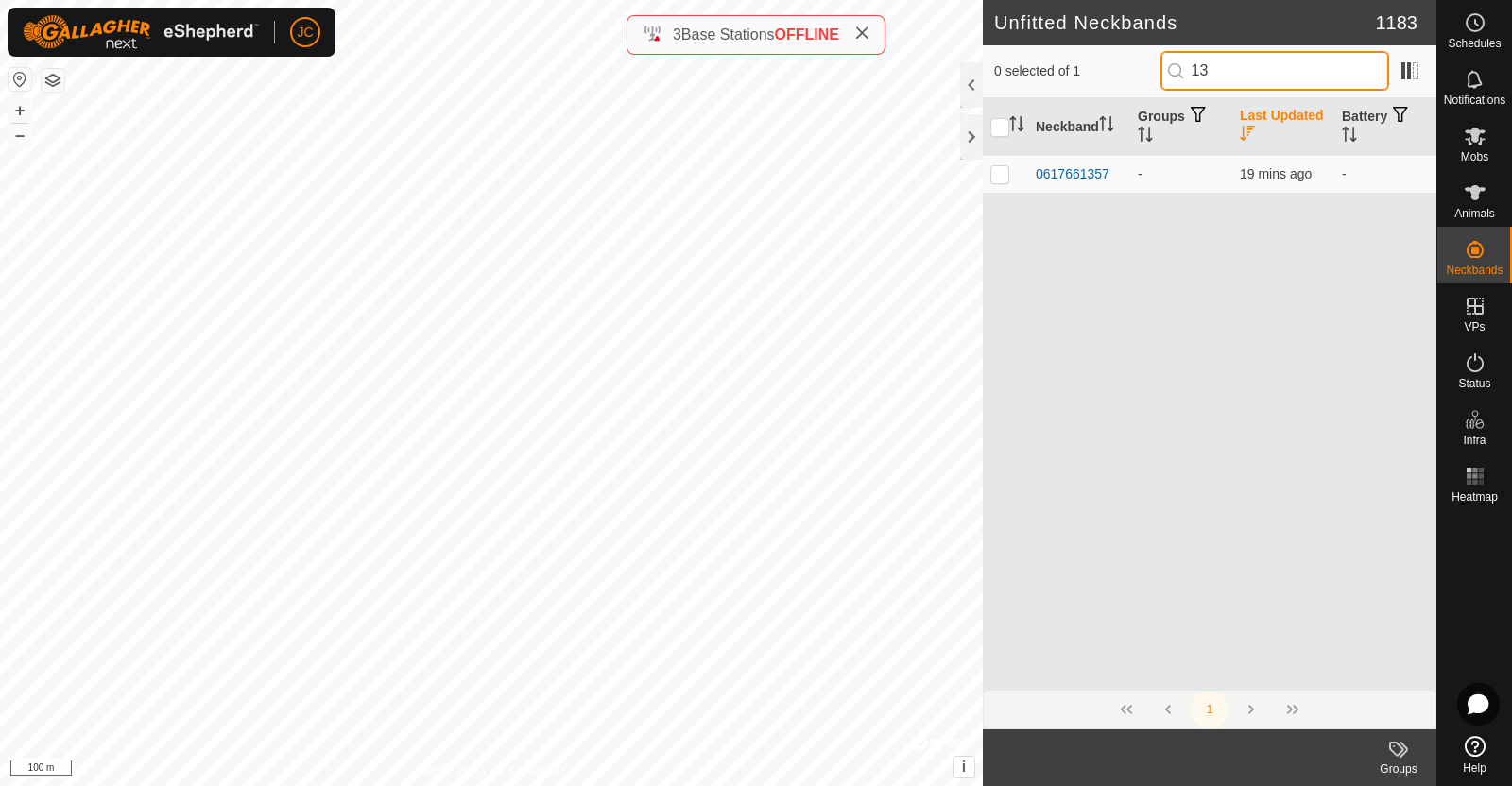
type input "1"
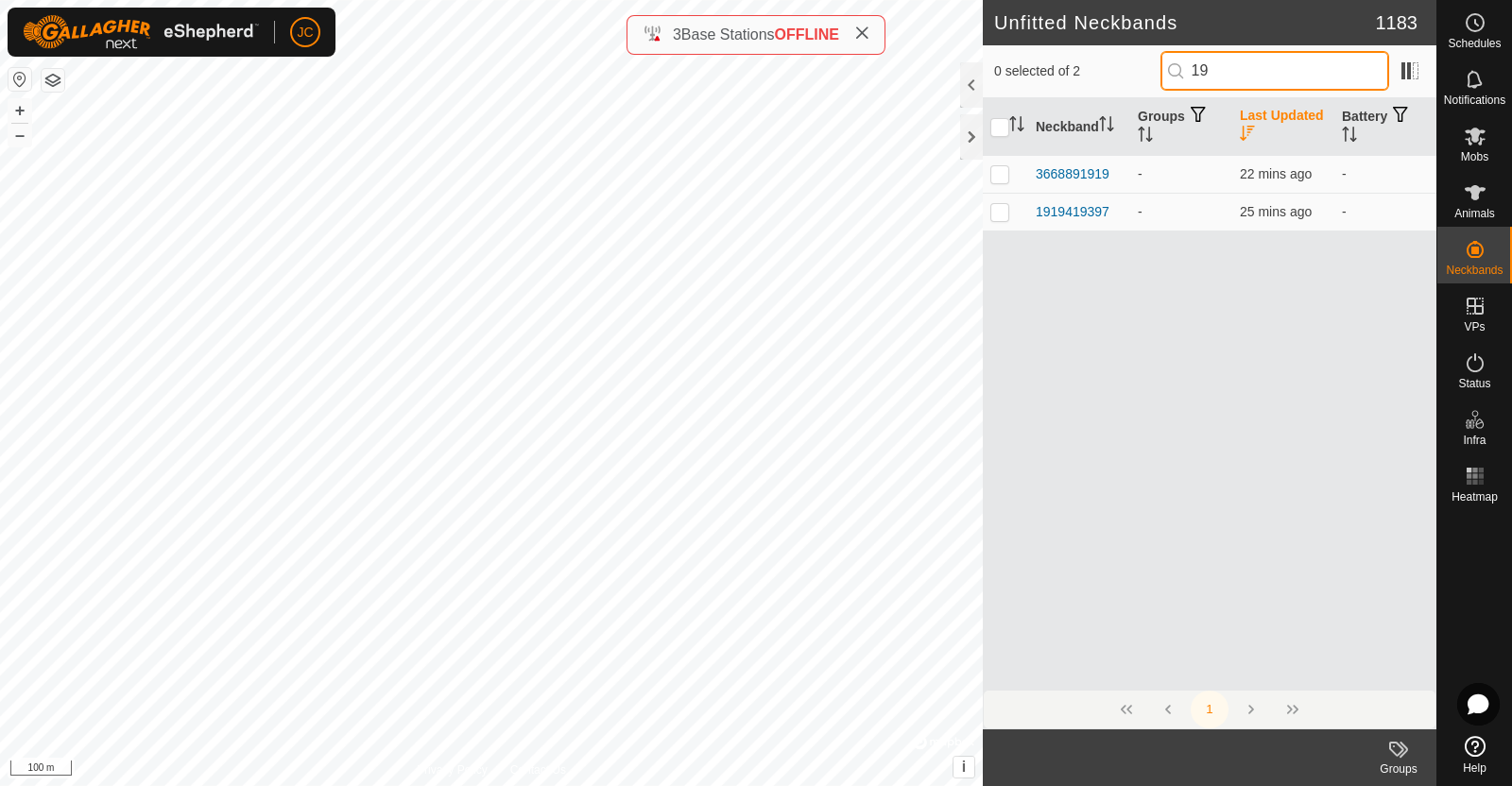
type input "1"
type input "8"
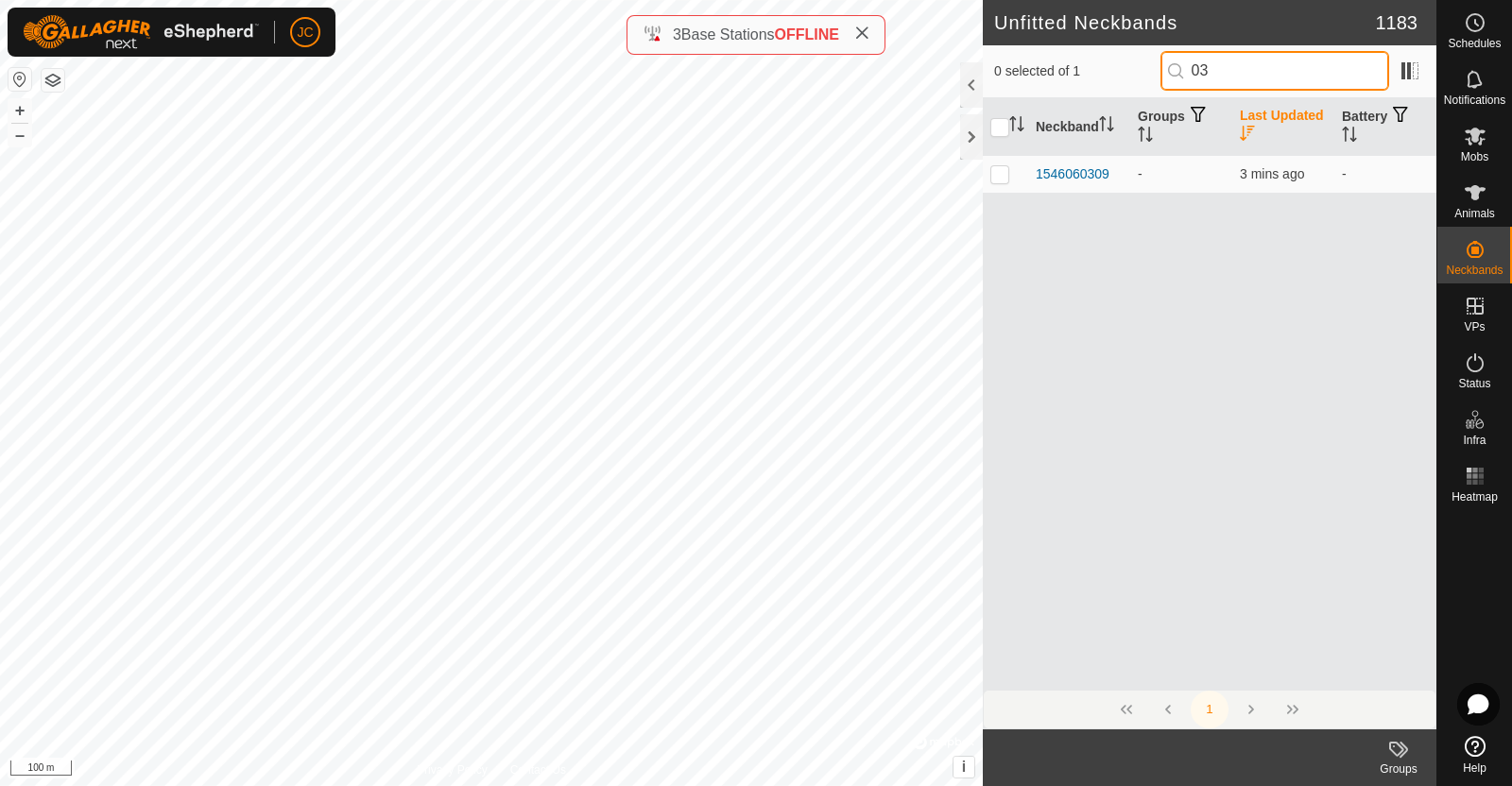
type input "0"
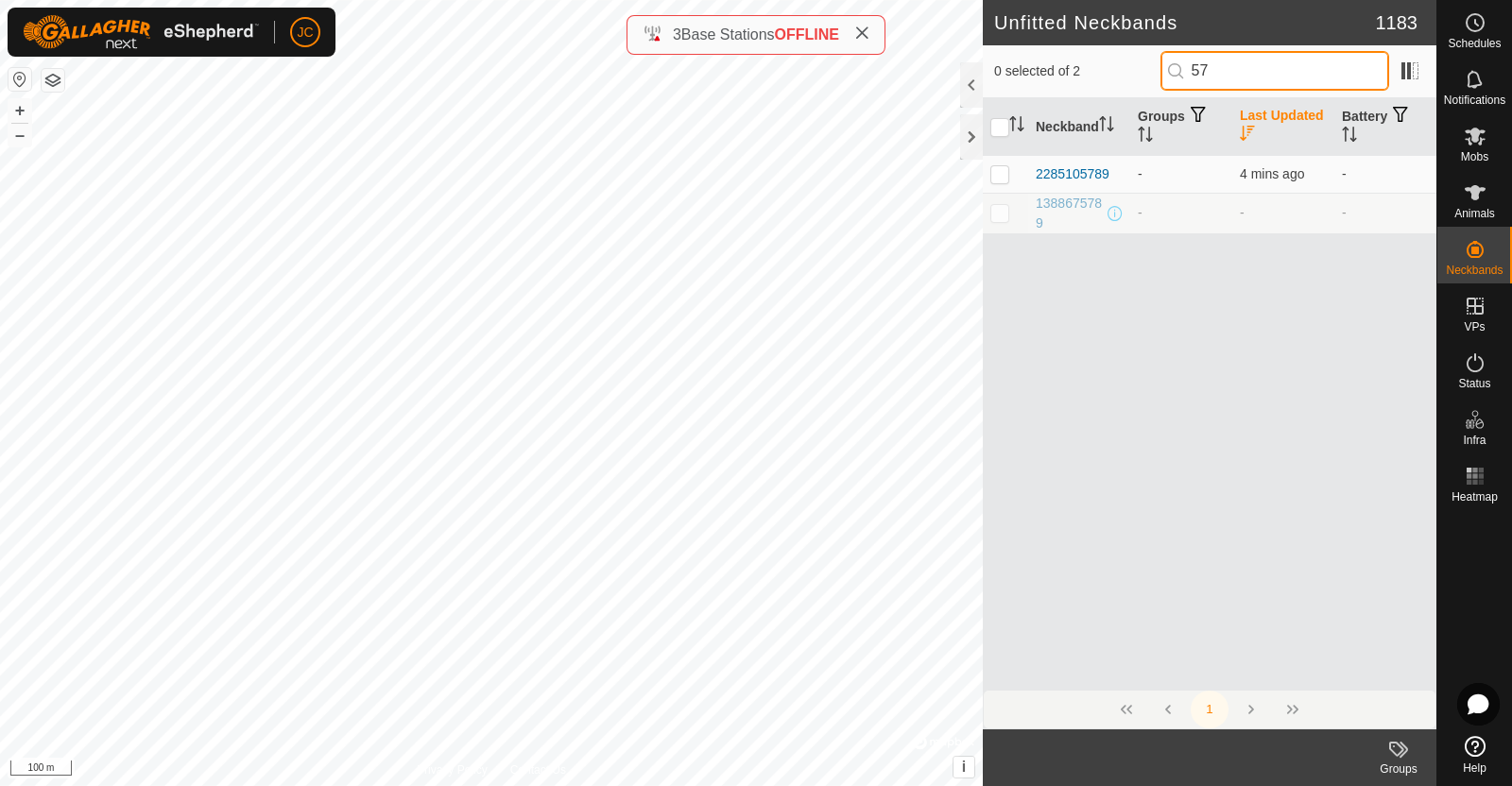
type input "5"
type input "2"
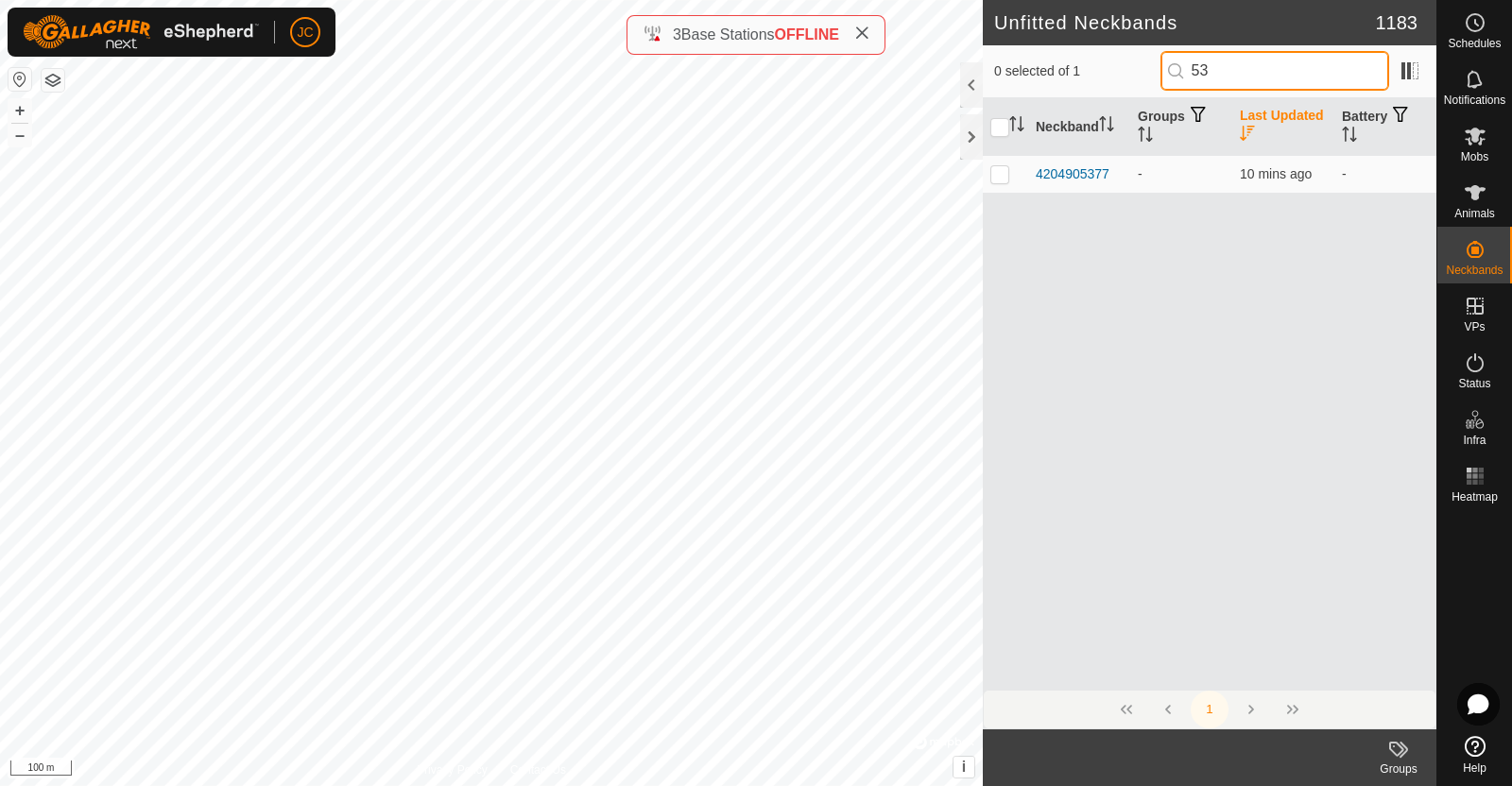
type input "5"
type input "4"
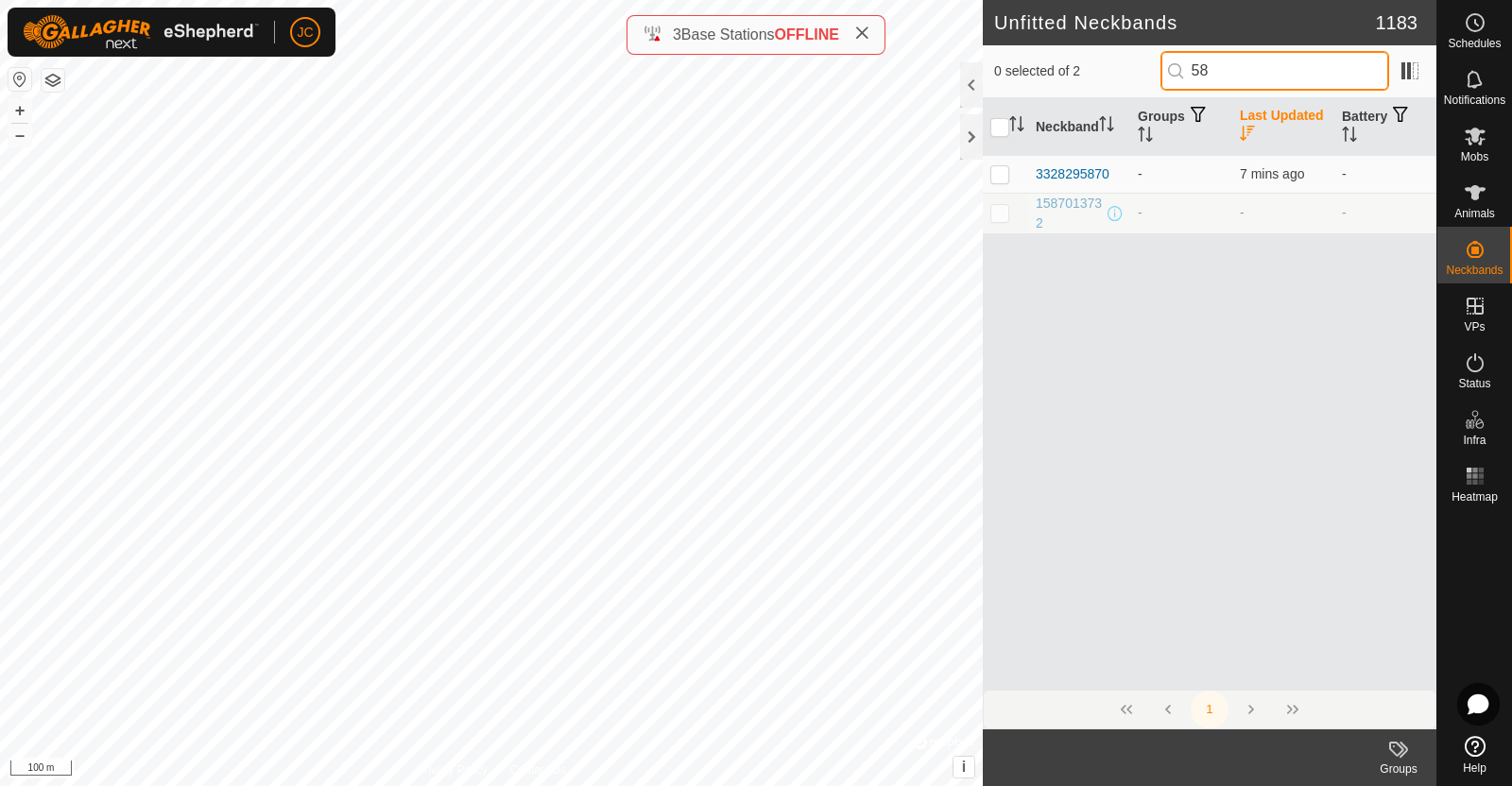
type input "5"
type input "2"
type input "8"
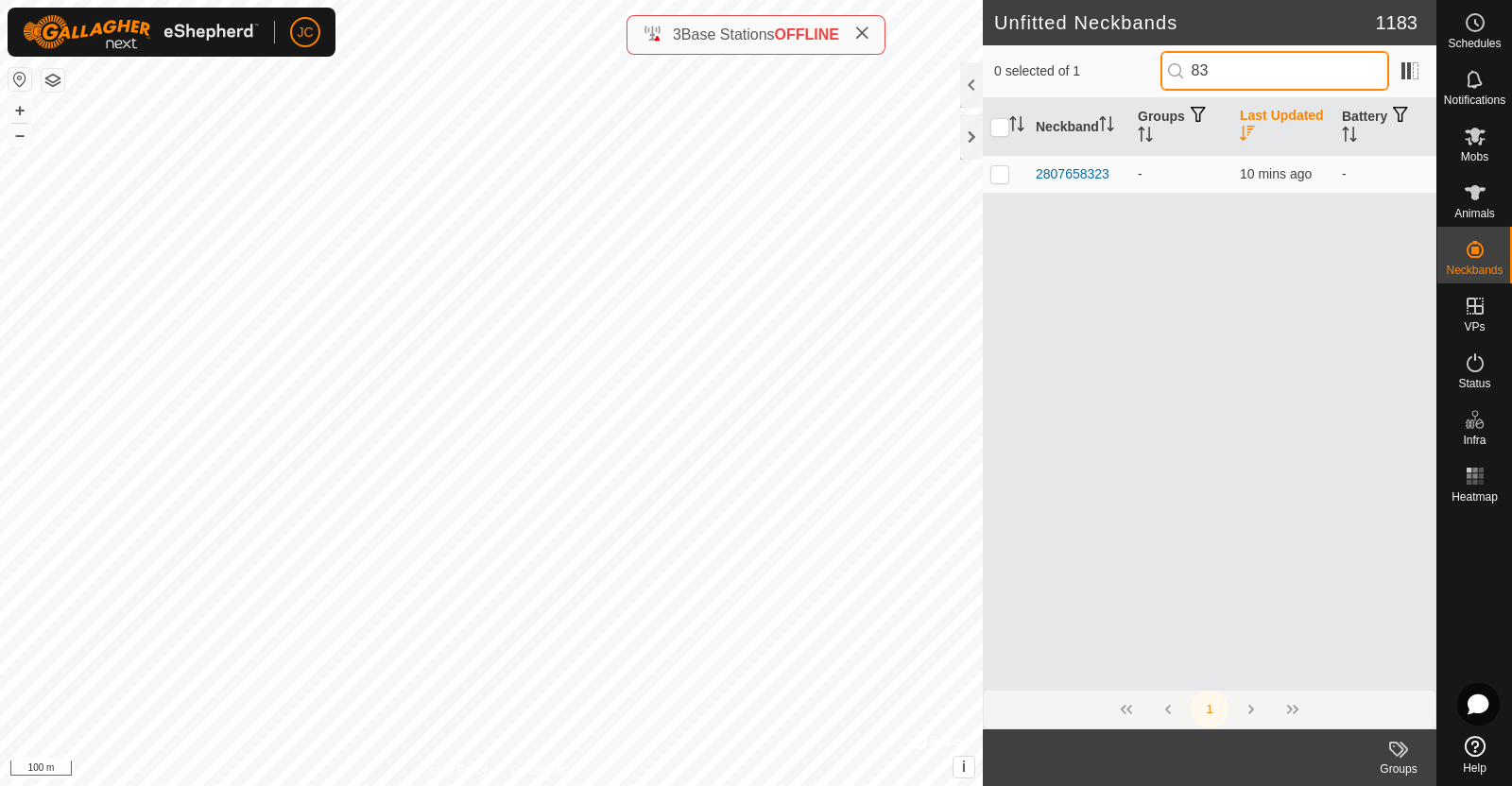
type input "8"
type input "4"
type input "3"
type input "4"
type input "9"
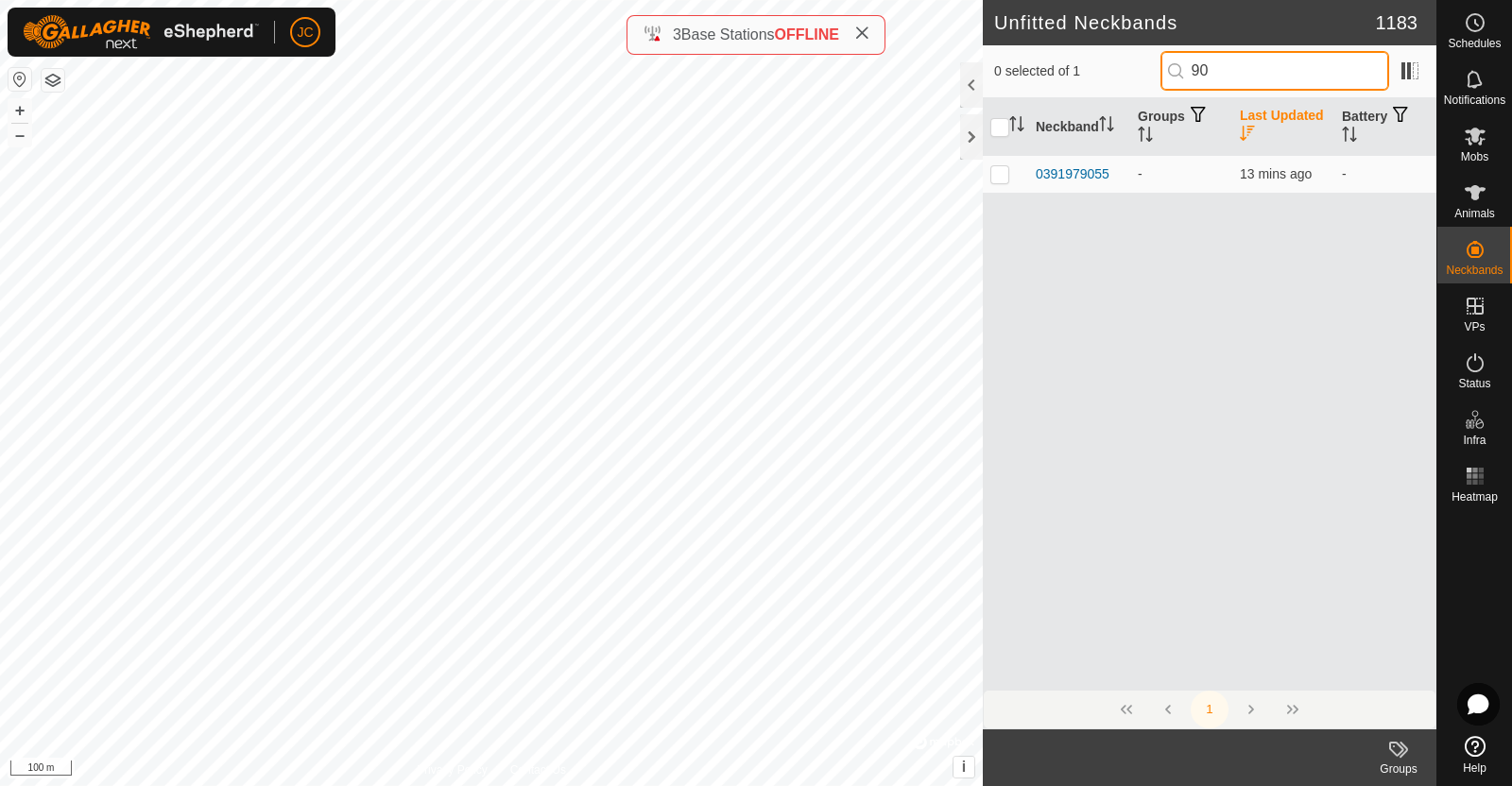
type input "9"
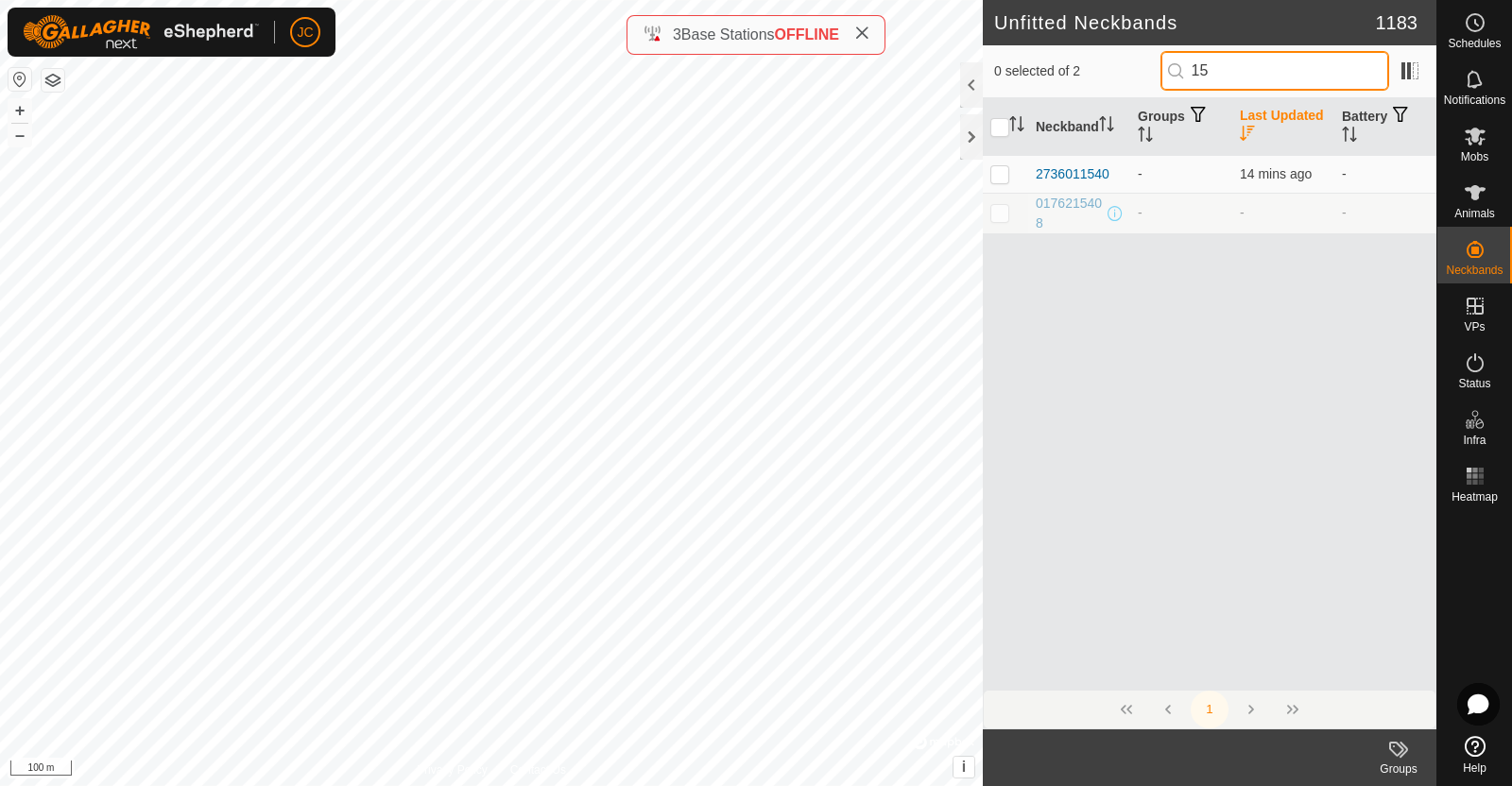
type input "1"
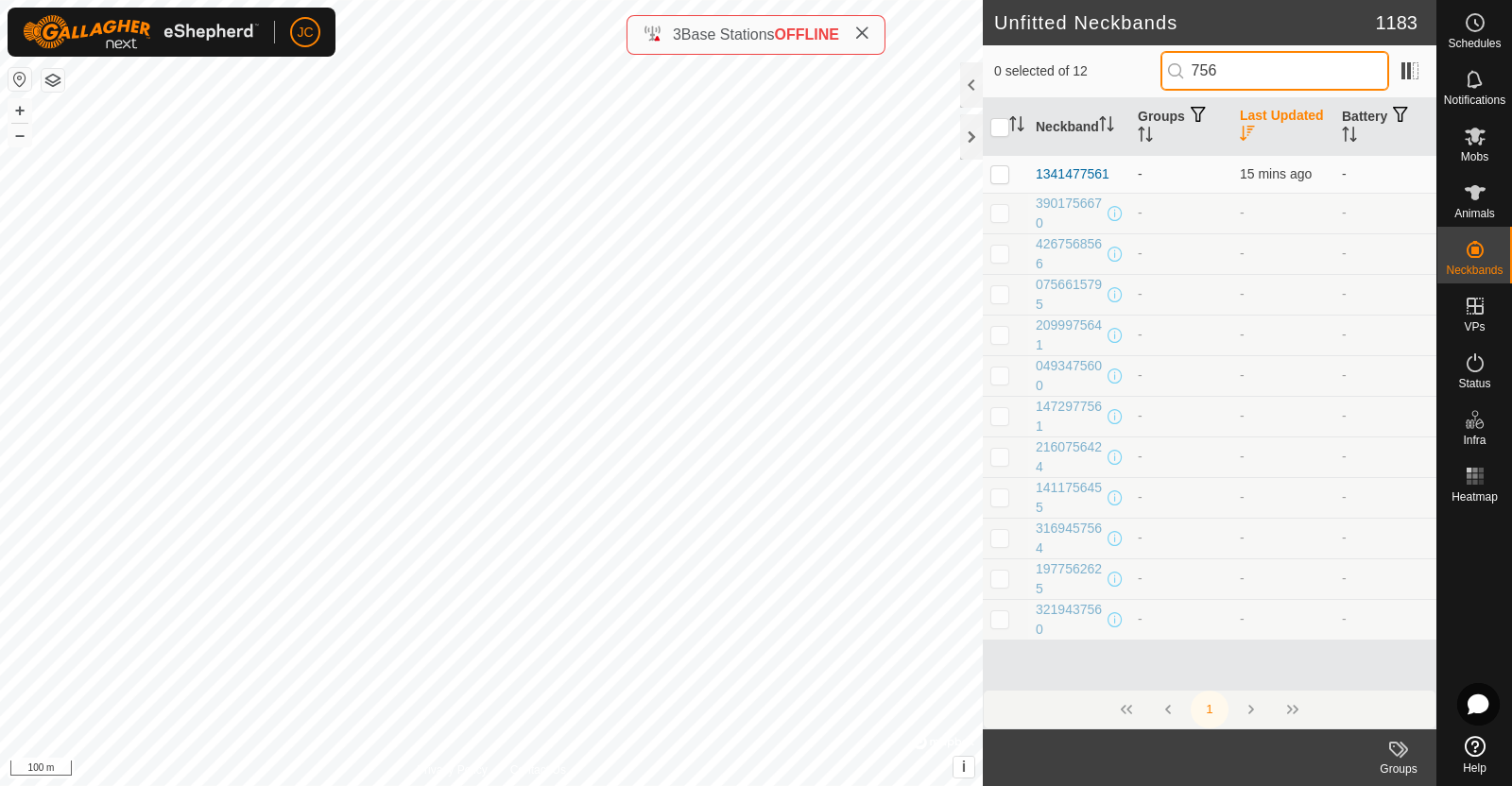
type input "7561"
